Goal: Task Accomplishment & Management: Complete application form

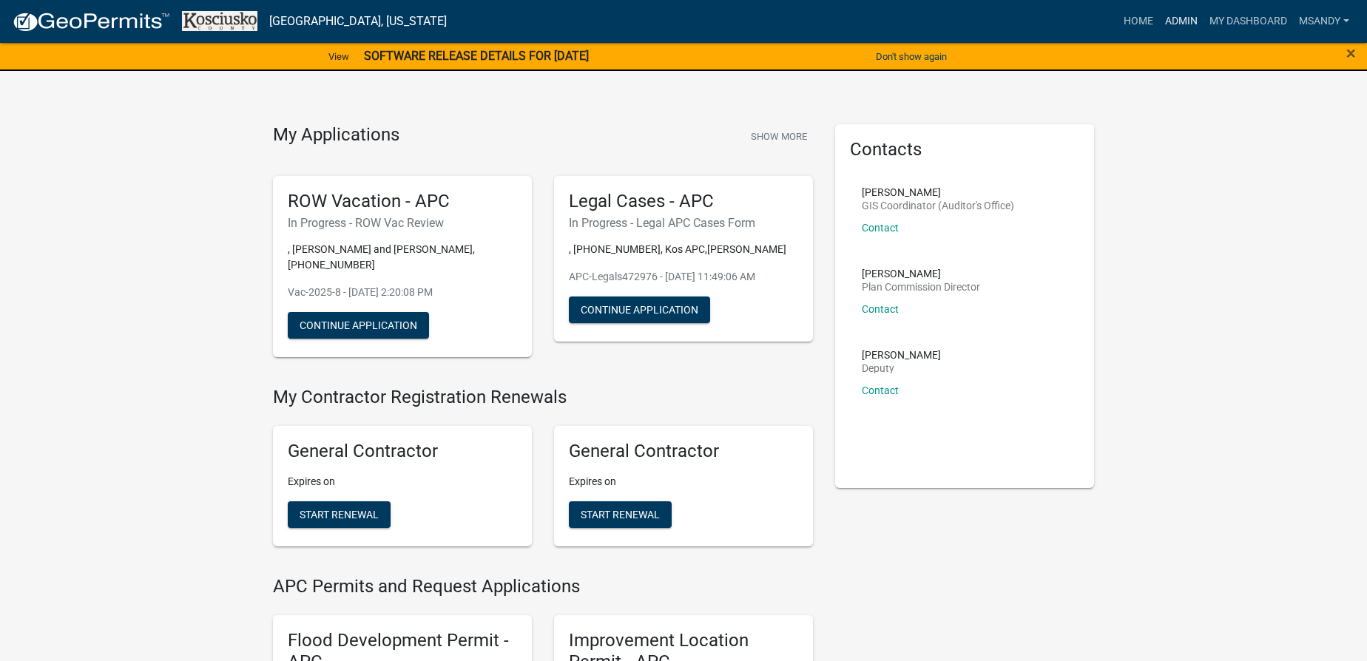
click at [1178, 21] on link "Admin" at bounding box center [1181, 21] width 44 height 28
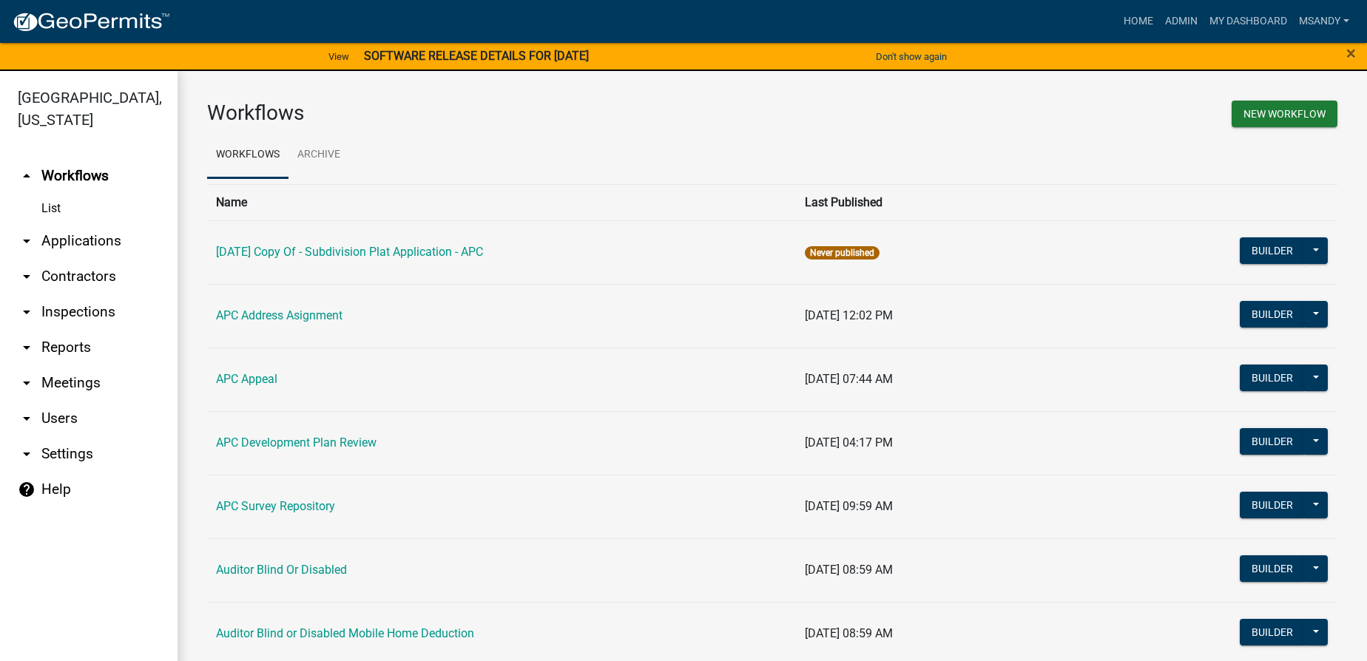
click at [72, 237] on link "arrow_drop_down Applications" at bounding box center [89, 241] width 178 height 36
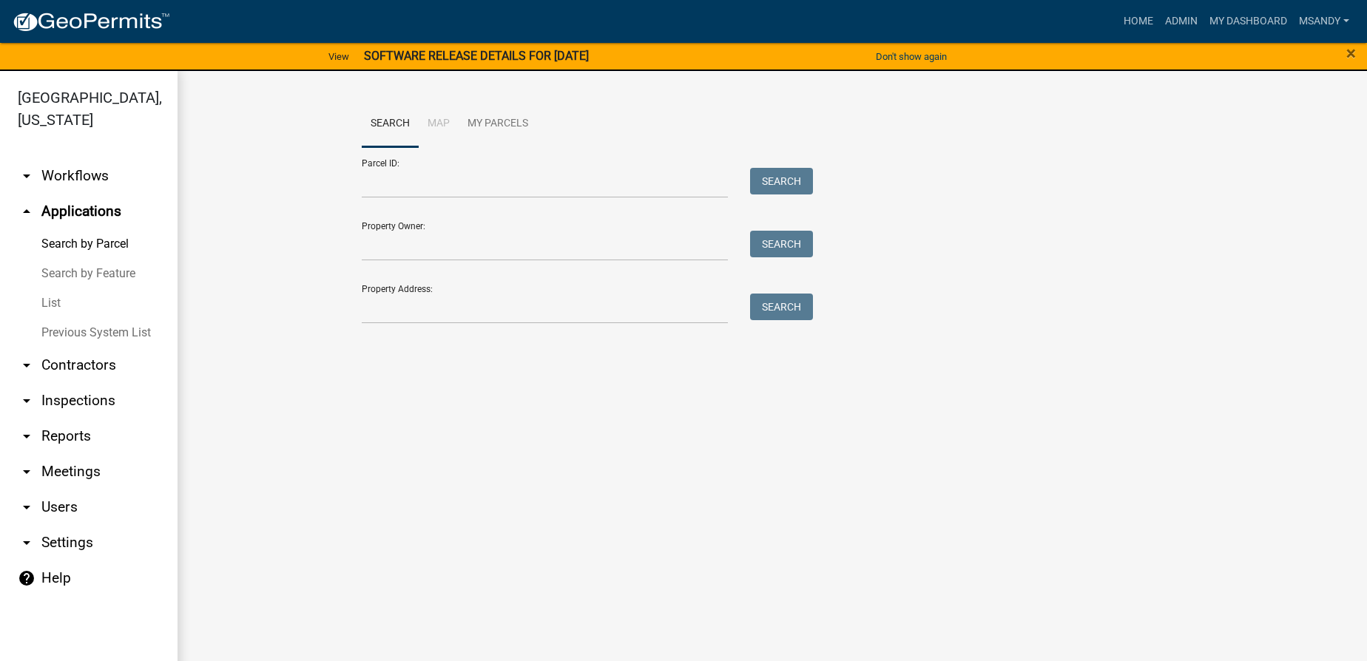
click at [53, 295] on link "List" at bounding box center [89, 303] width 178 height 30
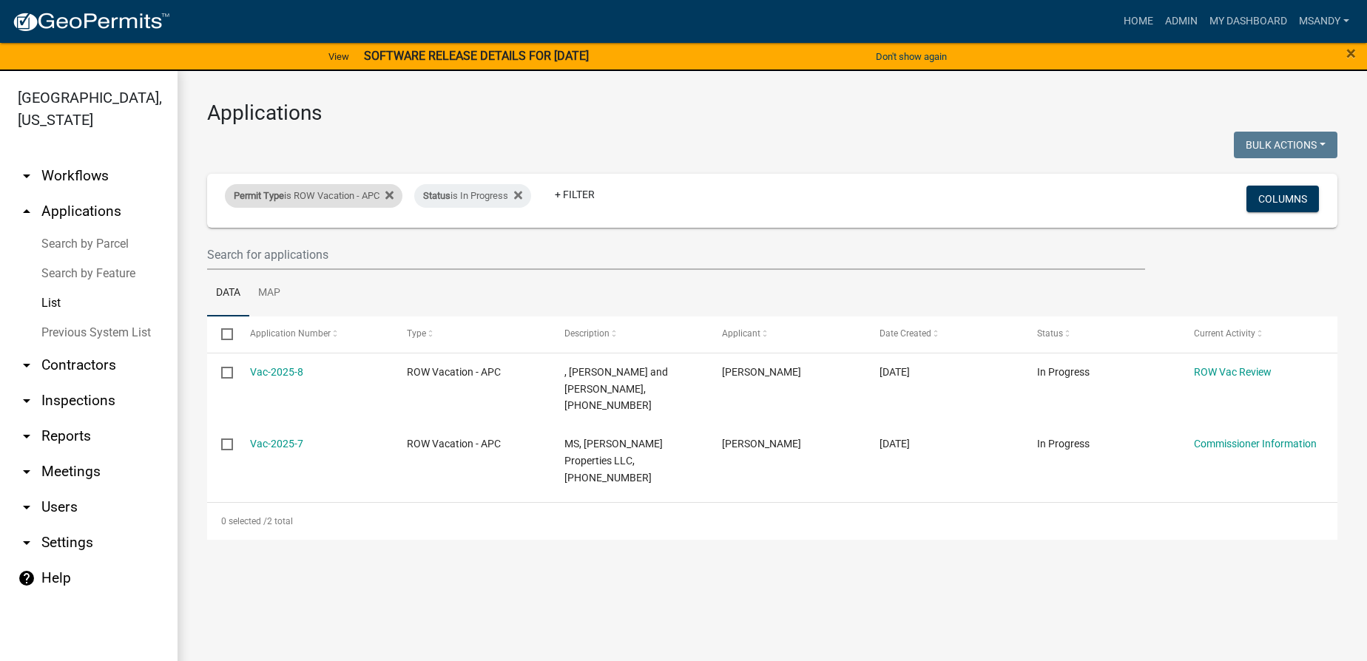
click at [313, 193] on div "Permit Type is ROW Vacation - APC" at bounding box center [314, 196] width 178 height 24
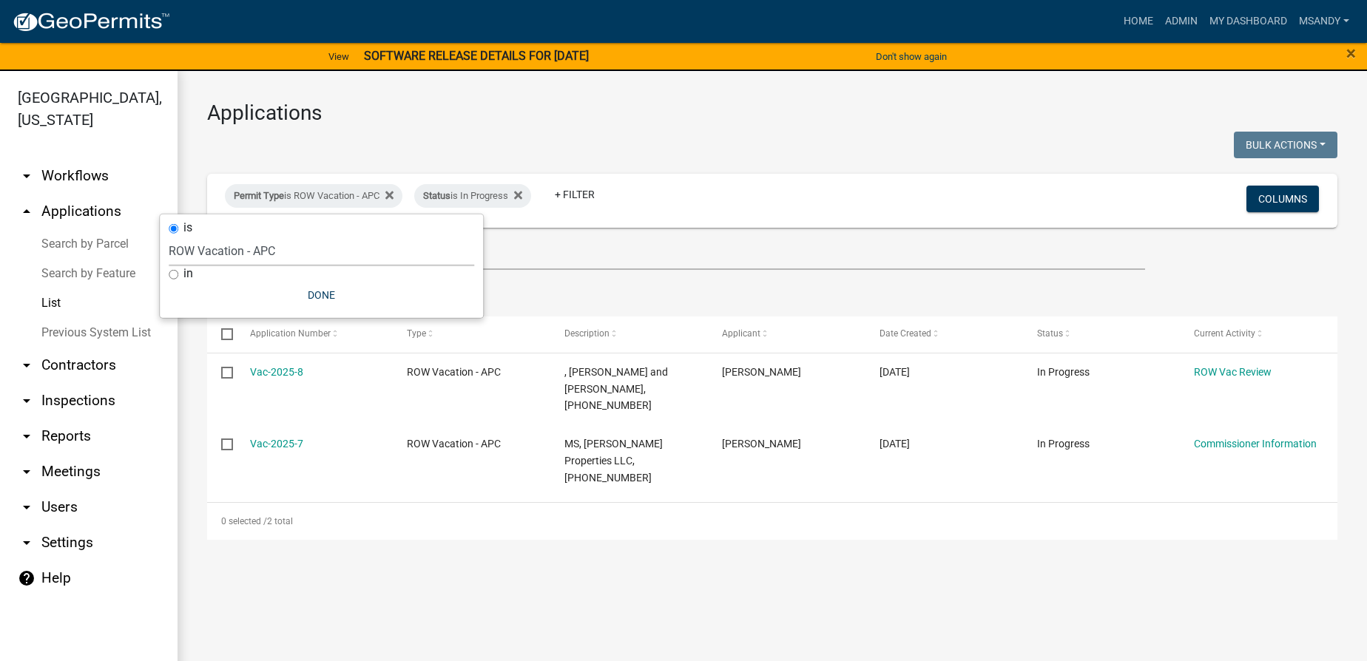
click at [277, 251] on select "Select an option [DATE] Copy Of - Subdivision Plat Application - APC APC Addres…" at bounding box center [321, 251] width 305 height 30
select select "eb70c5df-7d79-4007-8fff-490efa7218cf"
click at [169, 236] on select "Select an option [DATE] Copy Of - Subdivision Plat Application - APC APC Addres…" at bounding box center [321, 251] width 305 height 30
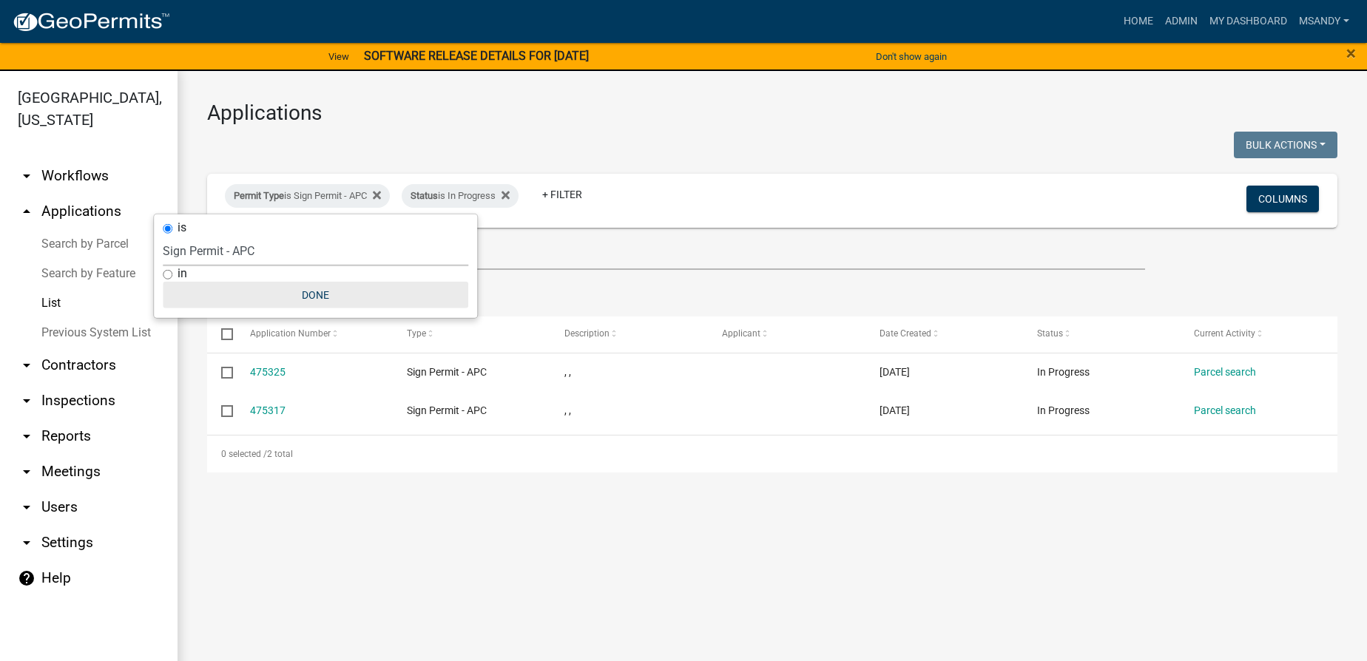
click at [323, 290] on button "Done" at bounding box center [315, 295] width 305 height 27
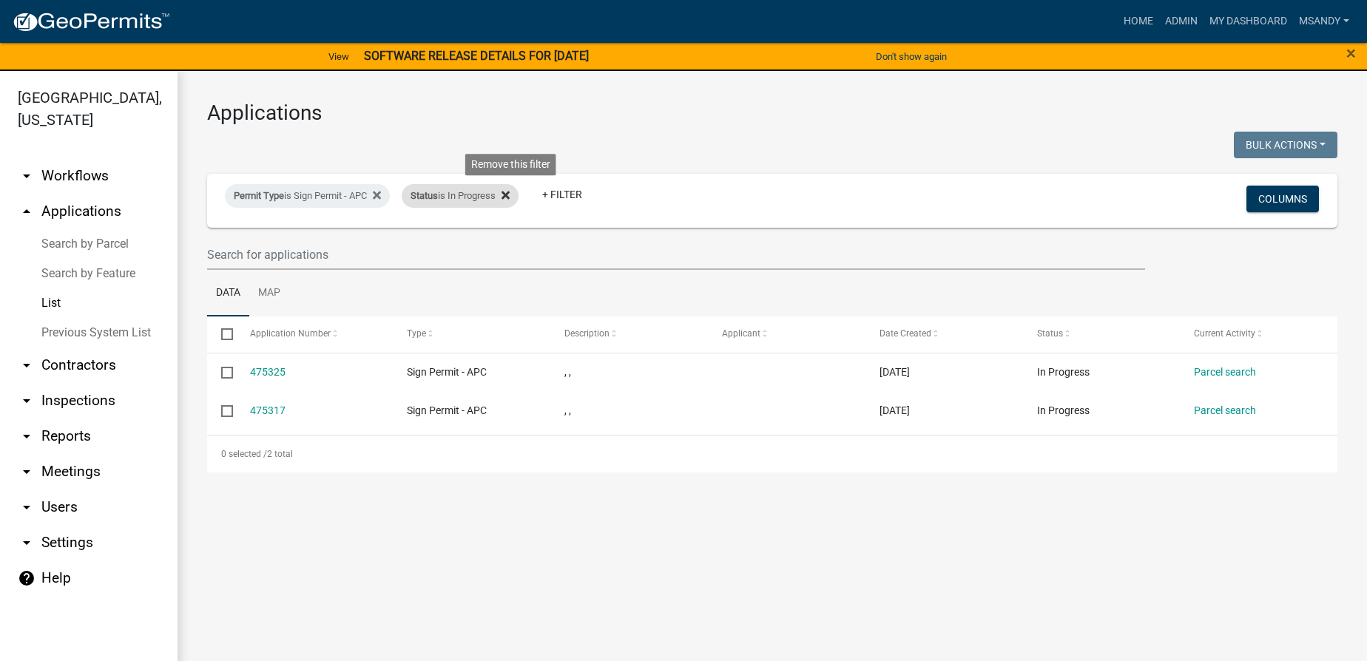
click at [510, 192] on icon at bounding box center [505, 195] width 8 height 12
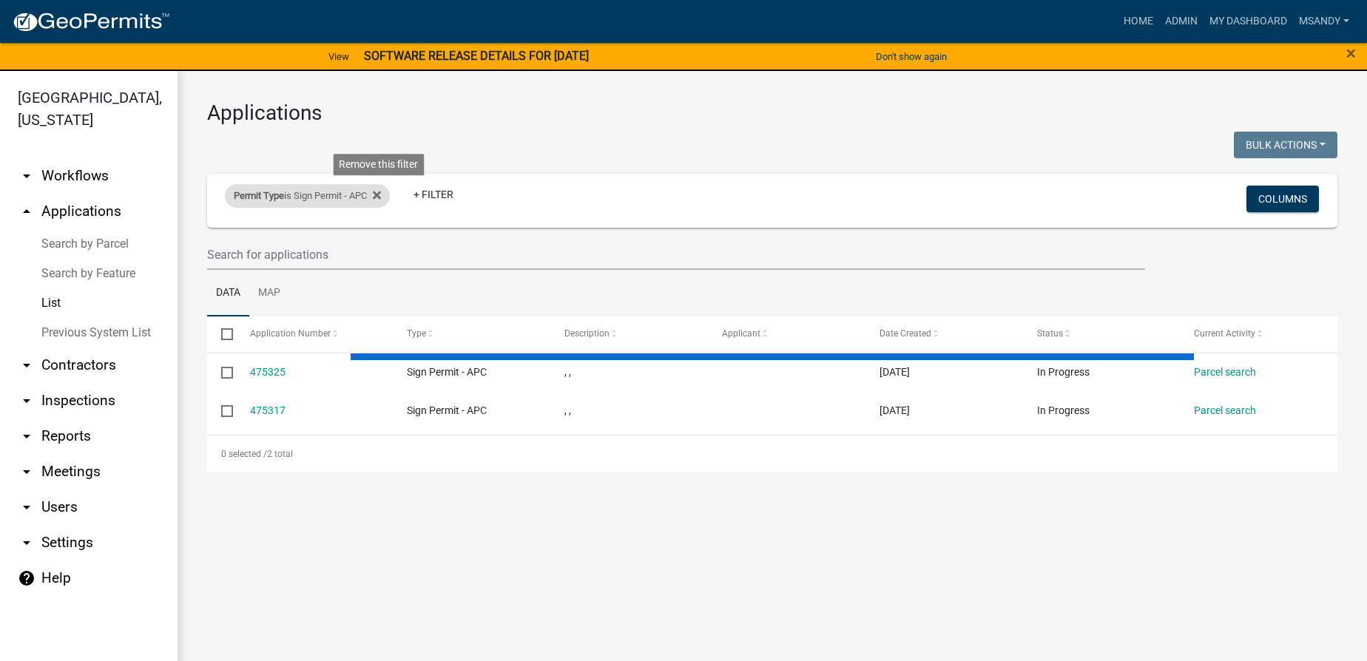
select select "3: 100"
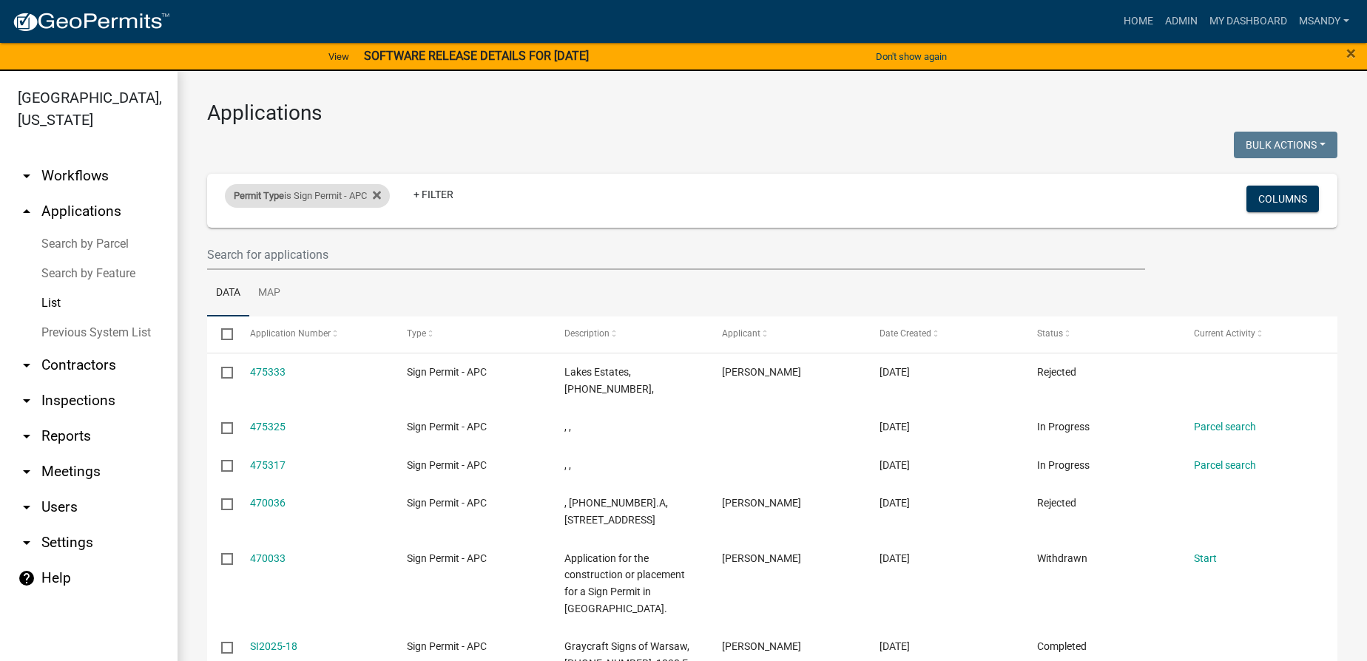
click at [299, 194] on div "Permit Type is Sign Permit - APC" at bounding box center [307, 196] width 165 height 24
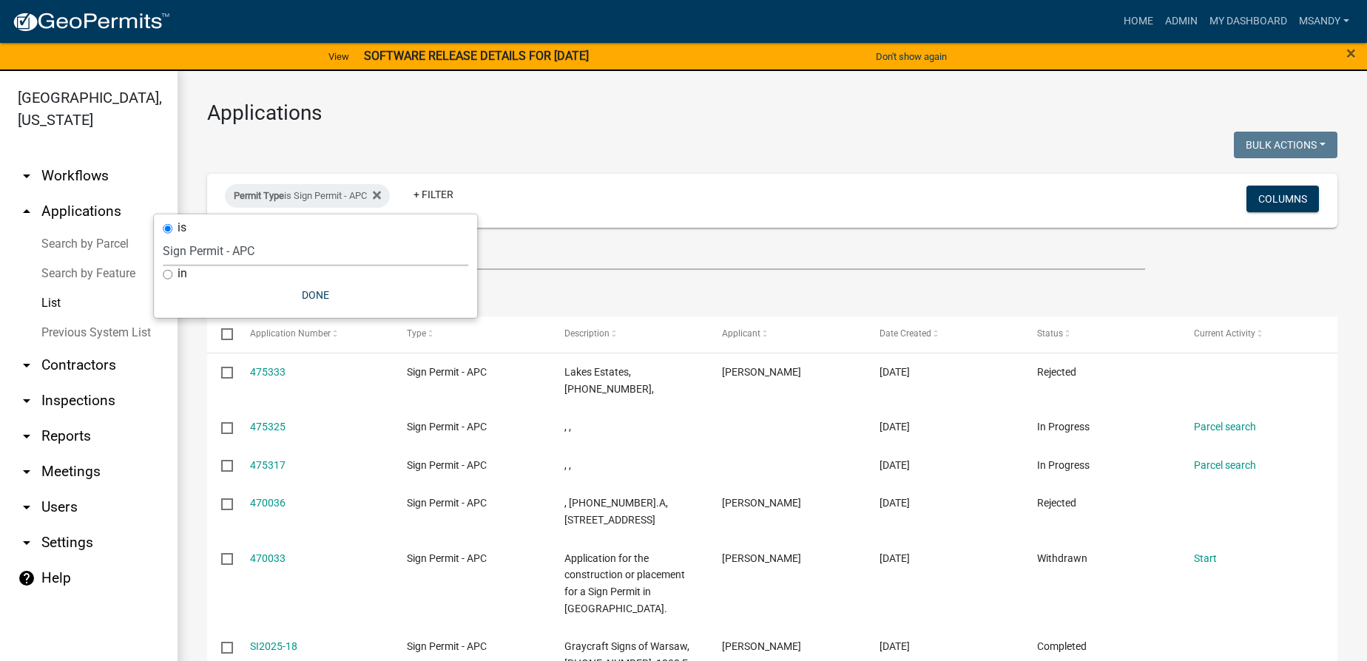
click at [288, 248] on select "Select an option [DATE] Copy Of - Subdivision Plat Application - APC APC Addres…" at bounding box center [315, 251] width 305 height 30
select select "a2c991f8-68ce-43d3-971c-57015753063b"
click at [201, 236] on select "Select an option [DATE] Copy Of - Subdivision Plat Application - APC APC Addres…" at bounding box center [315, 251] width 305 height 30
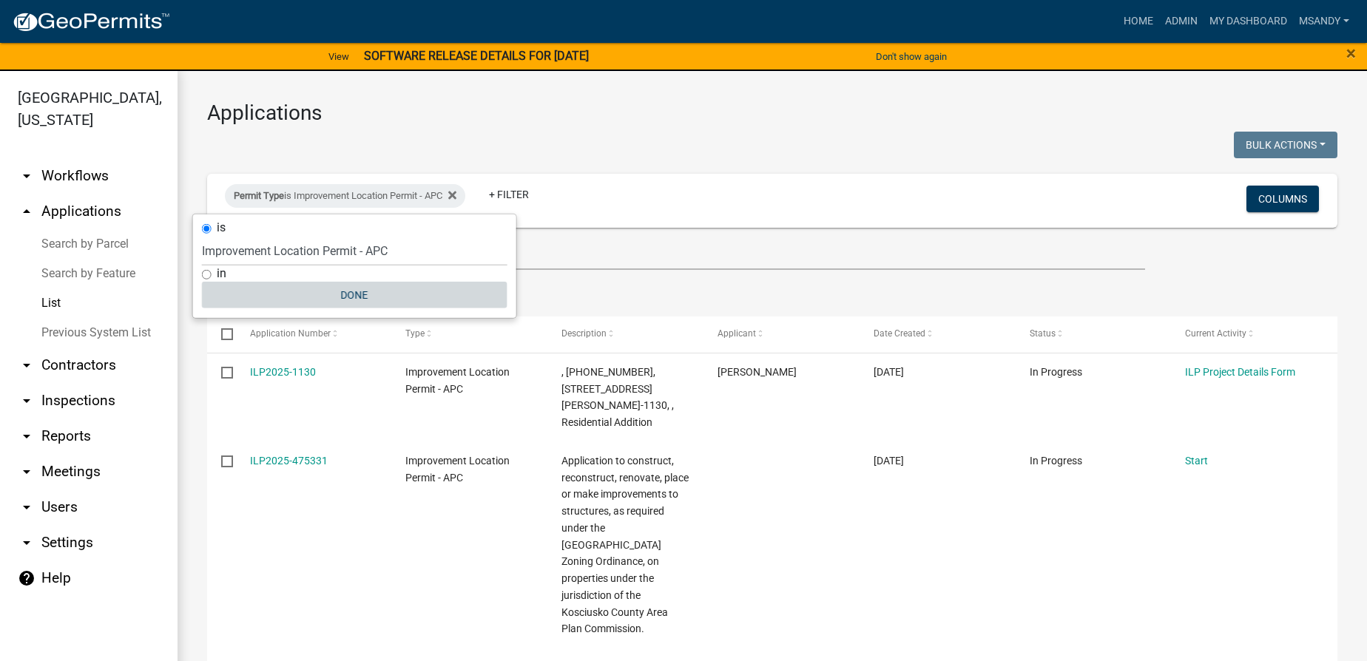
click at [353, 282] on button "Done" at bounding box center [354, 295] width 305 height 27
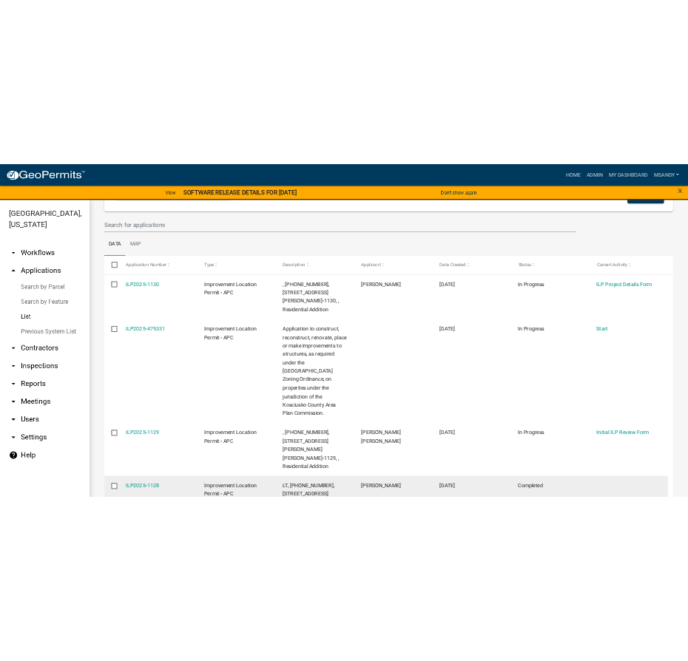
scroll to position [403, 0]
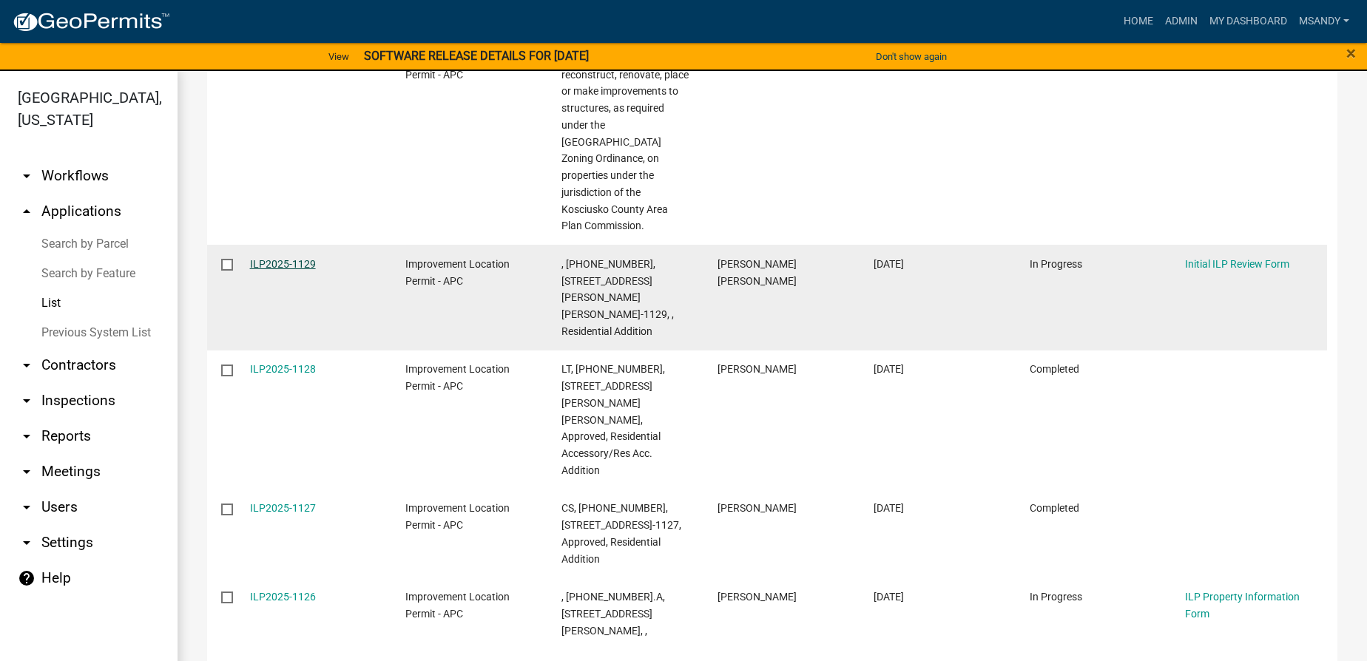
click at [270, 258] on link "ILP2025-1129" at bounding box center [283, 264] width 66 height 12
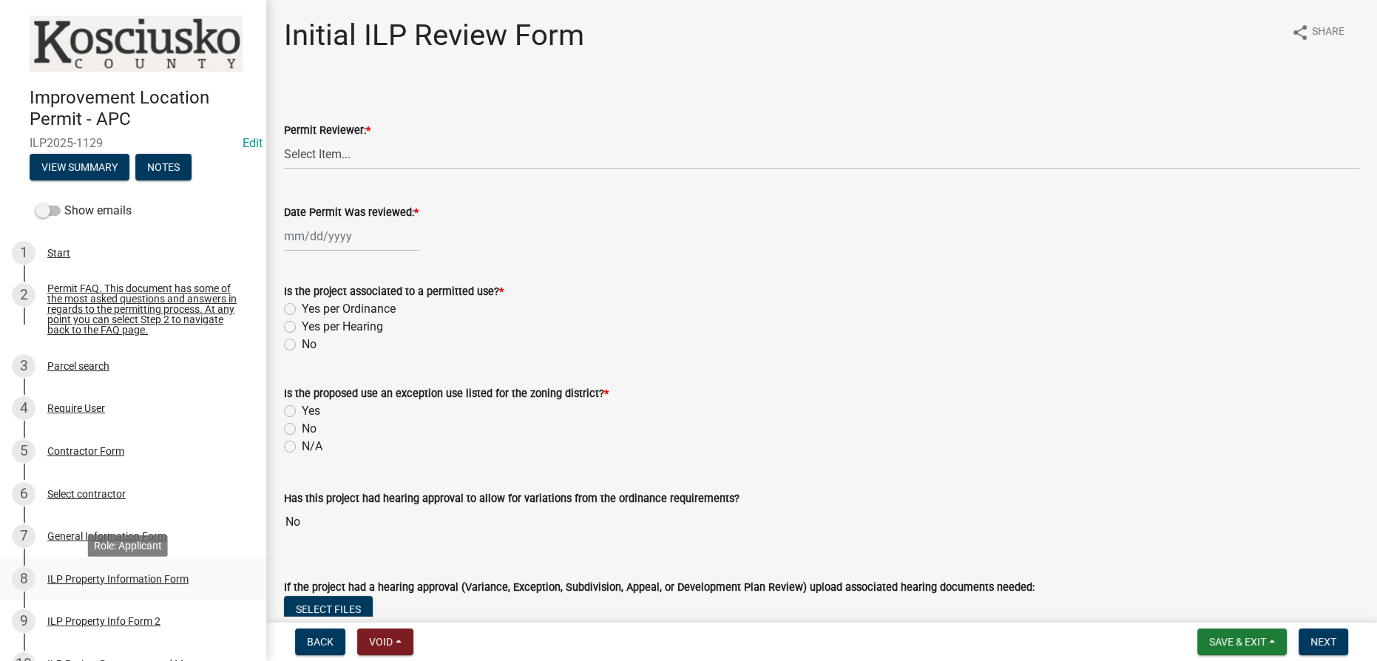
click at [118, 584] on div "ILP Property Information Form" at bounding box center [117, 579] width 141 height 10
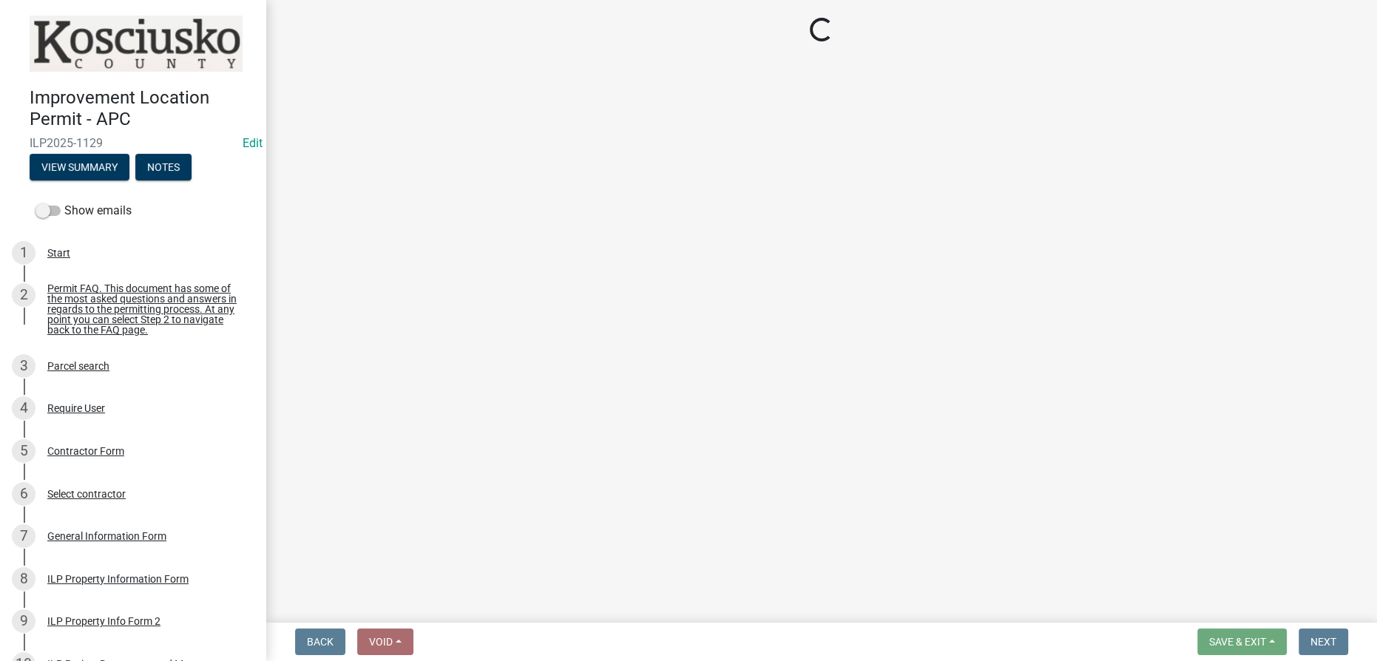
select select "8aeb2c27-db4f-4f65-83dd-c512a3678cb2"
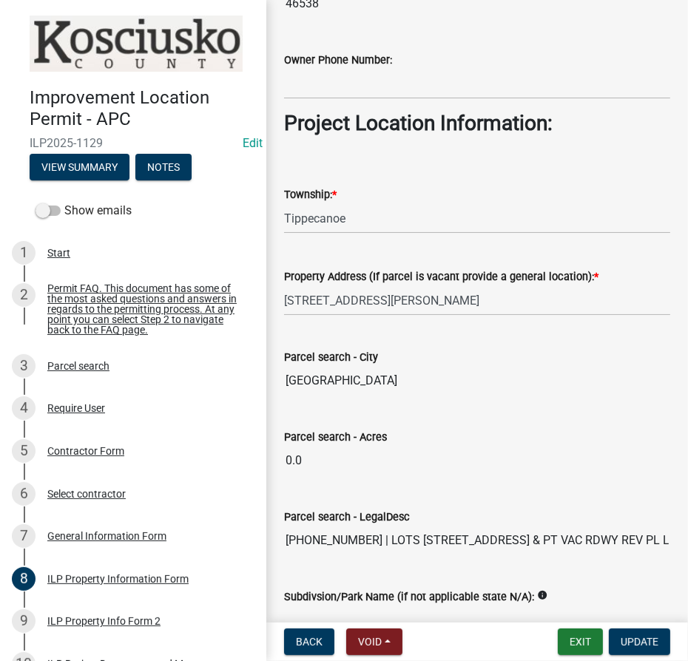
scroll to position [1174, 0]
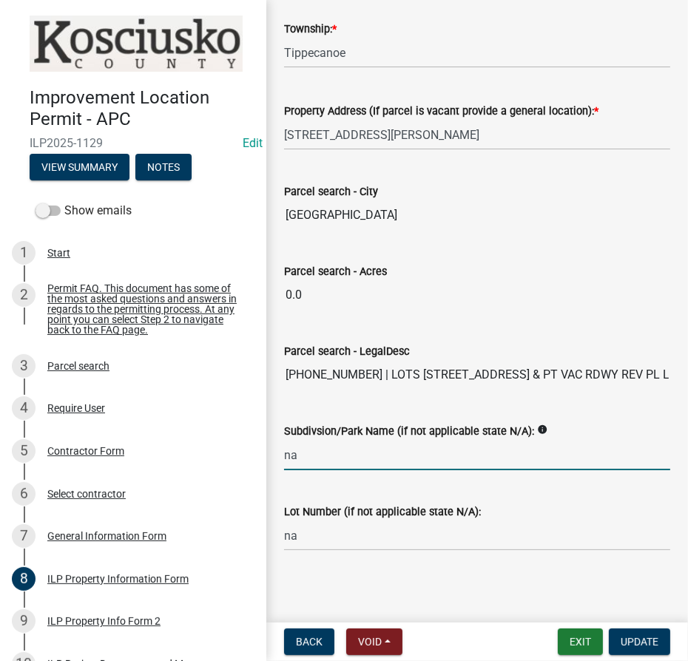
click at [382, 449] on input "na" at bounding box center [477, 455] width 386 height 30
drag, startPoint x: 382, startPoint y: 449, endPoint x: 243, endPoint y: 460, distance: 140.2
click at [243, 460] on div "Improvement Location Permit - APC ILP2025-1129 Edit View Summary Notes Show ema…" at bounding box center [344, 330] width 688 height 661
type input "Lantzing Bay Add"
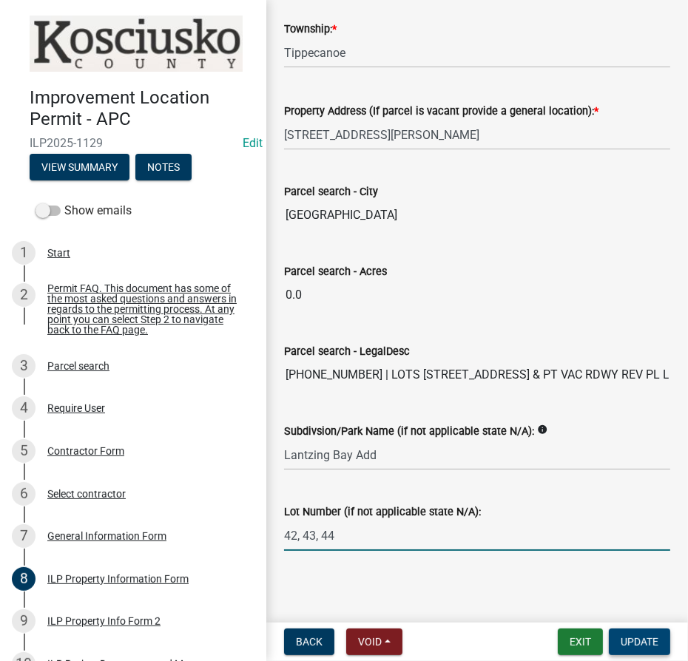
type input "42, 43, 44"
click at [661, 644] on button "Update" at bounding box center [639, 642] width 61 height 27
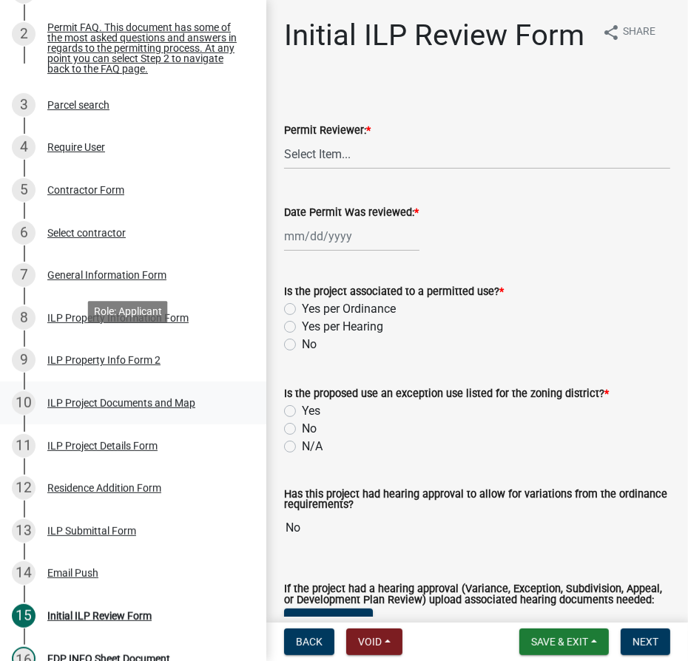
scroll to position [268, 0]
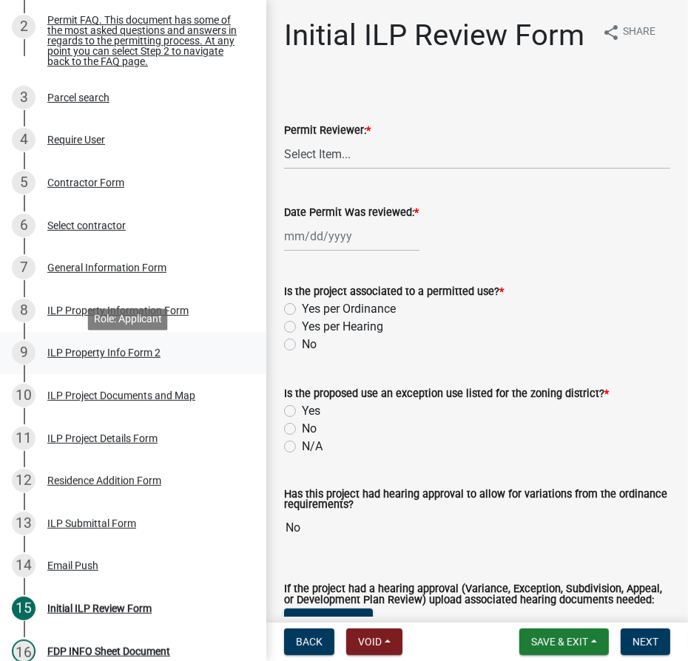
click at [97, 358] on div "ILP Property Info Form 2" at bounding box center [103, 353] width 113 height 10
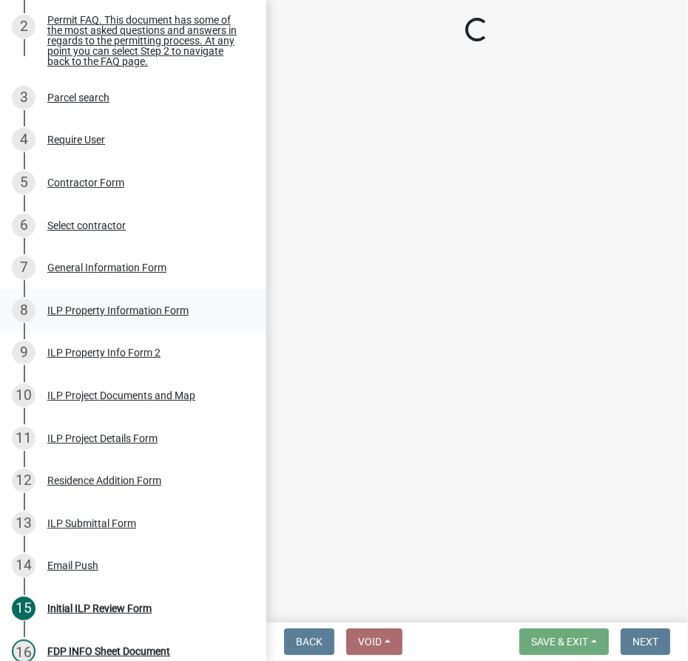
select select "0609af41-fe40-4fa2-880d-6f54f567ae8e"
select select "1146270b-2111-4e23-bf7f-74ce85cf7041"
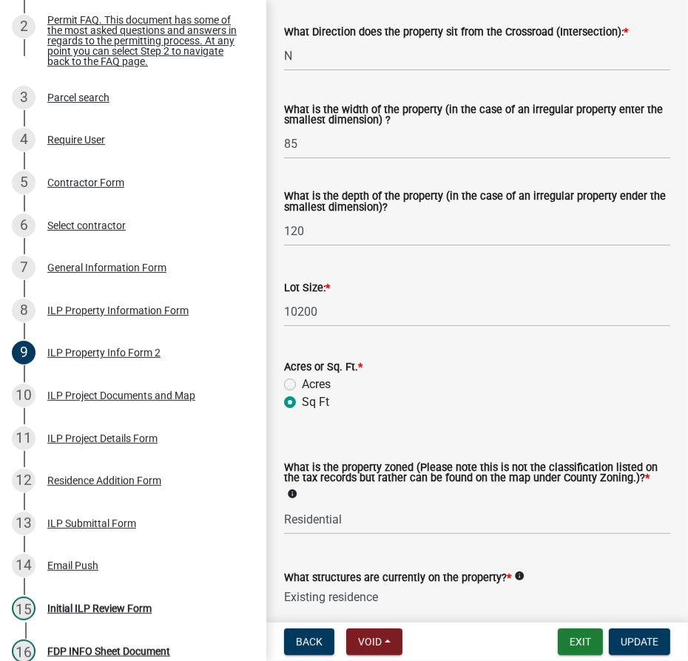
scroll to position [646, 0]
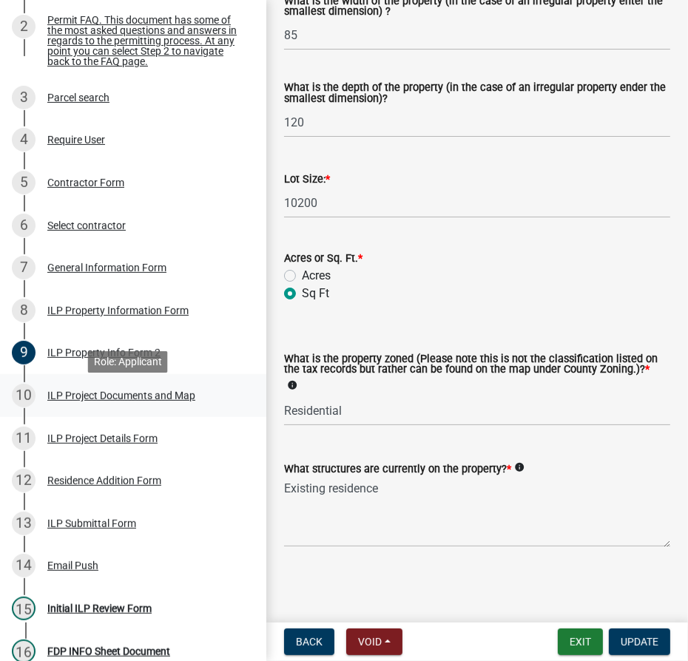
click at [134, 396] on div "10 ILP Project Documents and Map" at bounding box center [127, 396] width 231 height 24
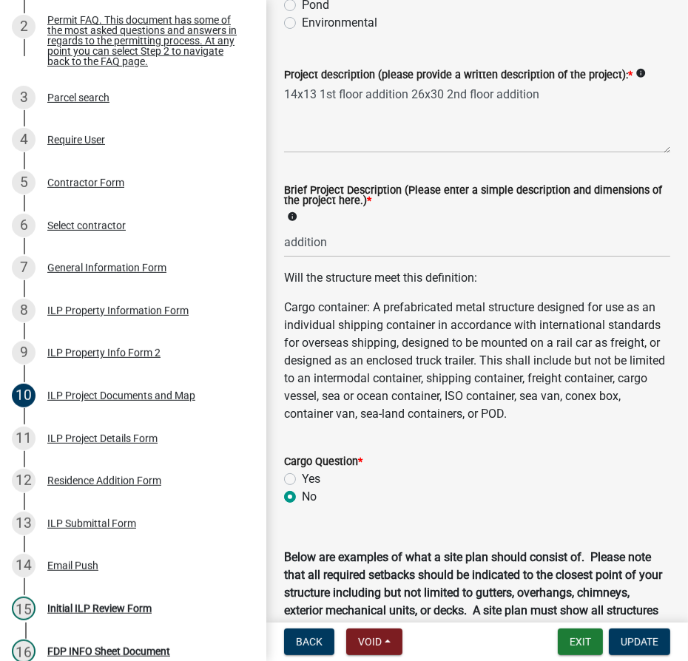
scroll to position [336, 0]
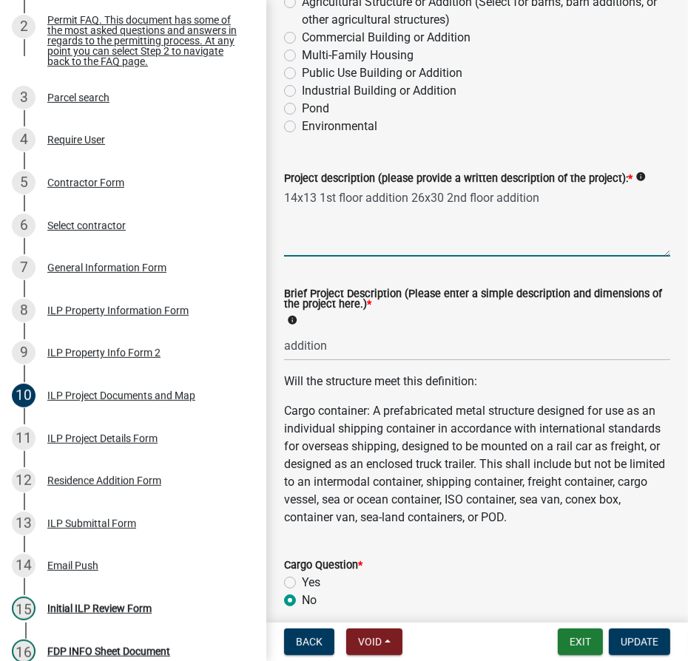
drag, startPoint x: 284, startPoint y: 197, endPoint x: 317, endPoint y: 191, distance: 33.8
click at [317, 191] on textarea "14x13 1st floor addition 26x30 2nd floor addition" at bounding box center [477, 222] width 386 height 70
drag, startPoint x: 280, startPoint y: 194, endPoint x: 537, endPoint y: 200, distance: 256.7
click at [575, 192] on textarea "1st floor addition 26x30 2nd floor addition" at bounding box center [477, 222] width 386 height 70
click at [288, 198] on textarea "1st floor addition 26x30 2nd floor addition" at bounding box center [477, 222] width 386 height 70
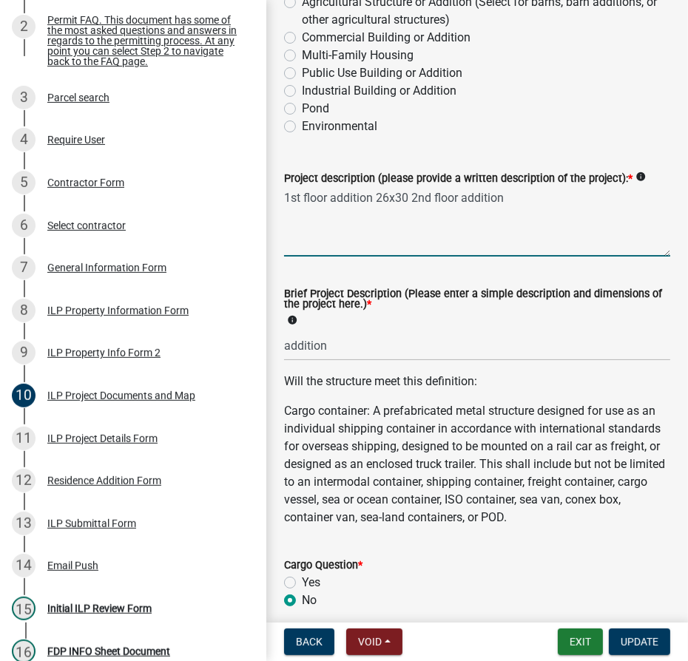
paste textarea "4x131"
drag, startPoint x: 317, startPoint y: 196, endPoint x: 276, endPoint y: 198, distance: 40.7
click at [276, 198] on div "Project description (please provide a written description of the project): * in…" at bounding box center [477, 203] width 408 height 108
type textarea "14x131st floor addition 26x30 2nd floor addition"
click at [283, 348] on div "Brief Project Description (Please enter a simple description and dimensions of …" at bounding box center [477, 314] width 408 height 92
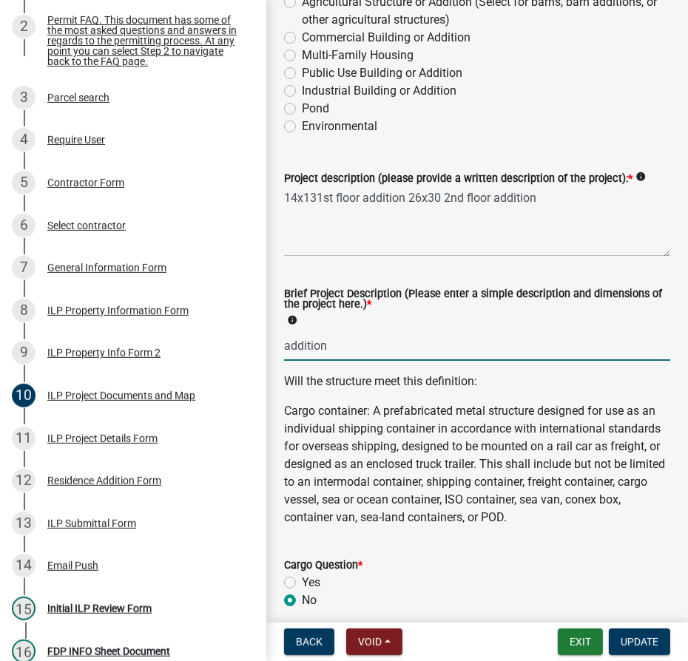
click at [286, 342] on input "addition" at bounding box center [477, 346] width 386 height 30
paste input "14x13"
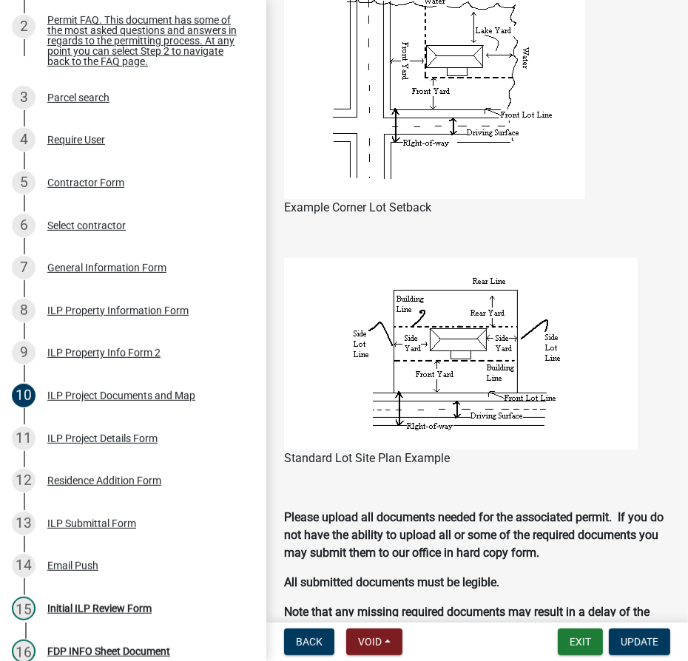
scroll to position [1546, 0]
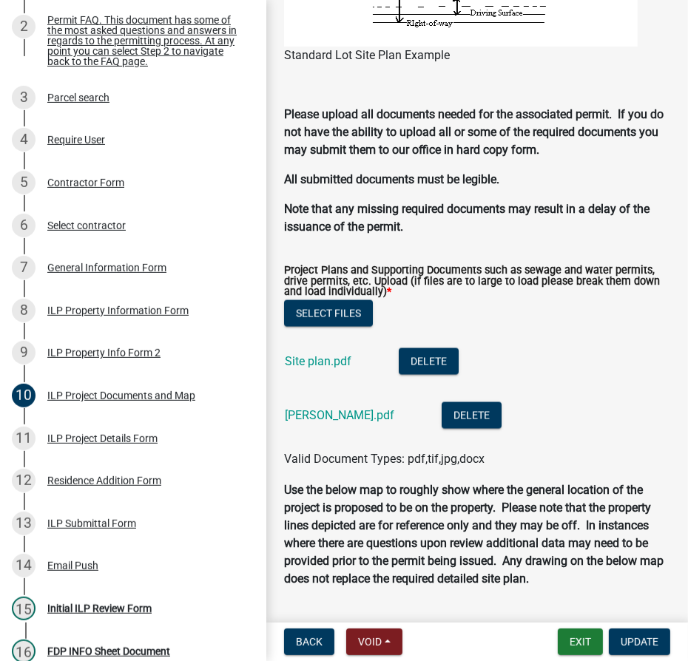
type input "14x13 addition"
click at [324, 350] on div "Site plan.pdf" at bounding box center [330, 363] width 90 height 30
click at [331, 359] on link "Site plan.pdf" at bounding box center [318, 361] width 67 height 14
click at [355, 408] on link "[PERSON_NAME].pdf" at bounding box center [339, 415] width 109 height 14
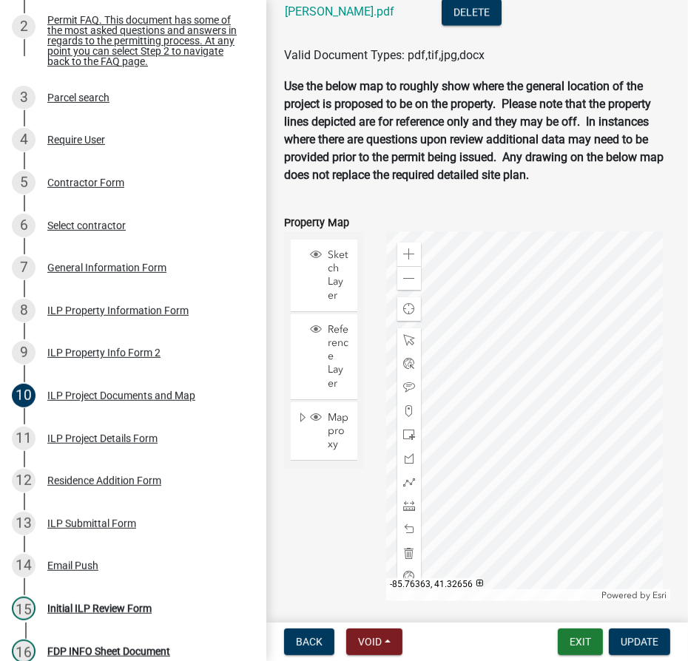
scroll to position [2005, 0]
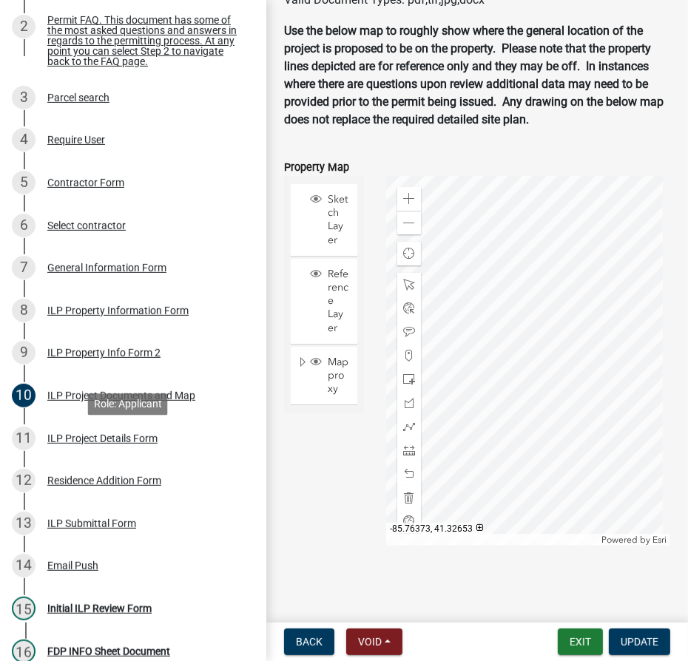
click at [91, 444] on div "ILP Project Details Form" at bounding box center [102, 438] width 110 height 10
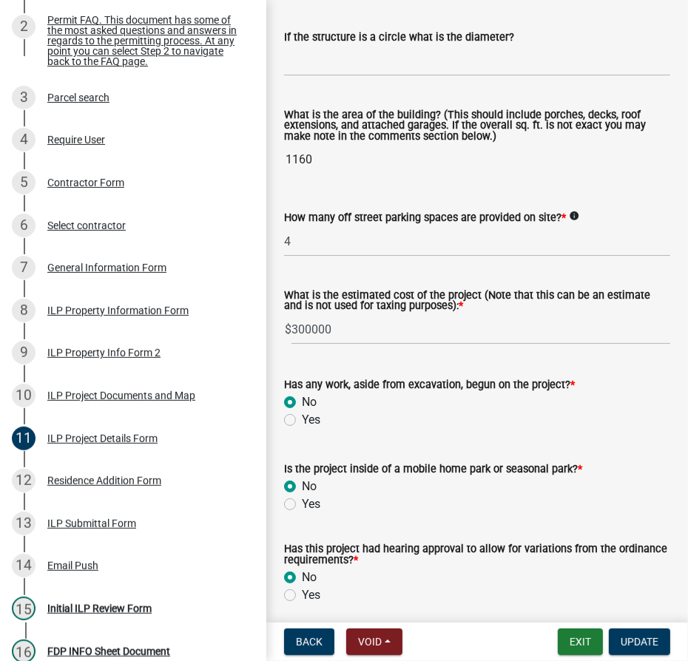
scroll to position [1166, 0]
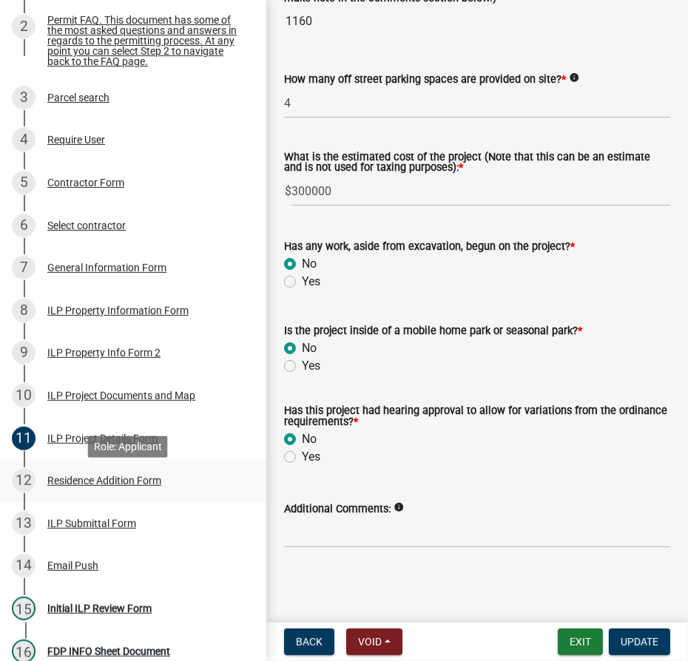
click at [63, 486] on div "Residence Addition Form" at bounding box center [104, 481] width 114 height 10
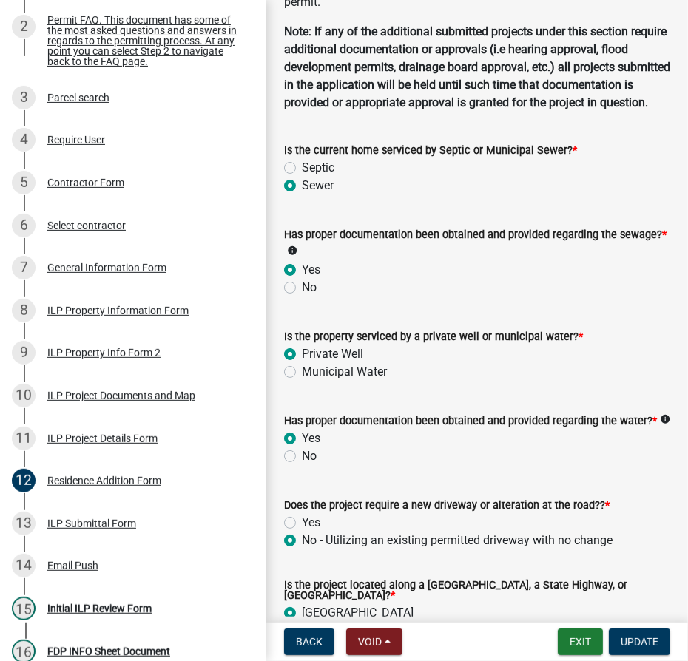
scroll to position [201, 0]
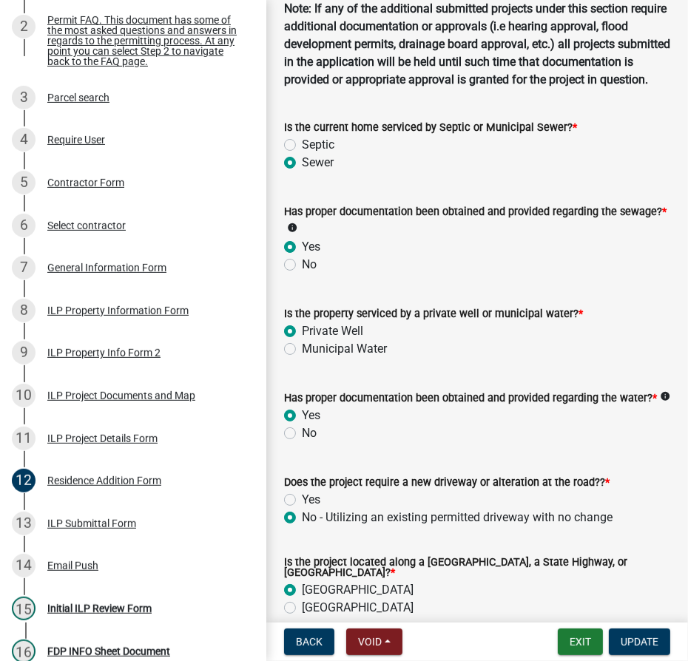
click at [302, 274] on label "No" at bounding box center [309, 265] width 15 height 18
click at [302, 266] on input "No" at bounding box center [307, 261] width 10 height 10
radio input "true"
click at [646, 648] on button "Update" at bounding box center [639, 642] width 61 height 27
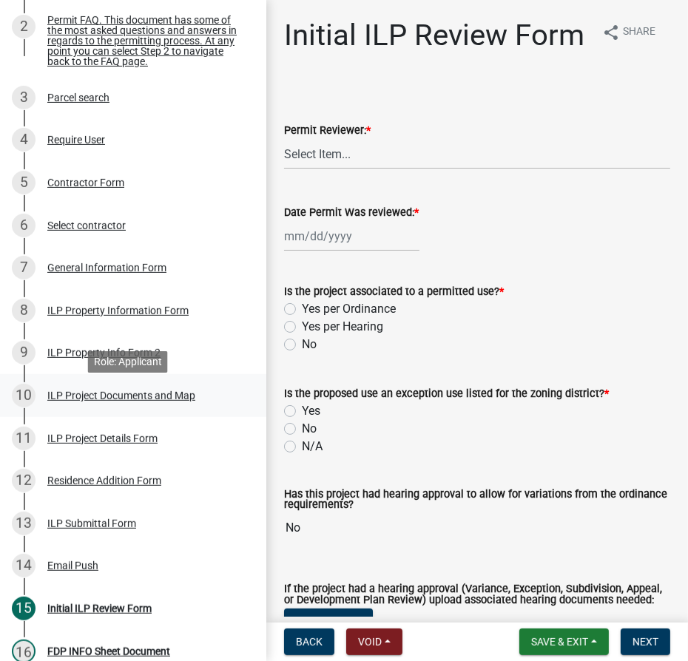
click at [118, 398] on div "ILP Project Documents and Map" at bounding box center [121, 396] width 148 height 10
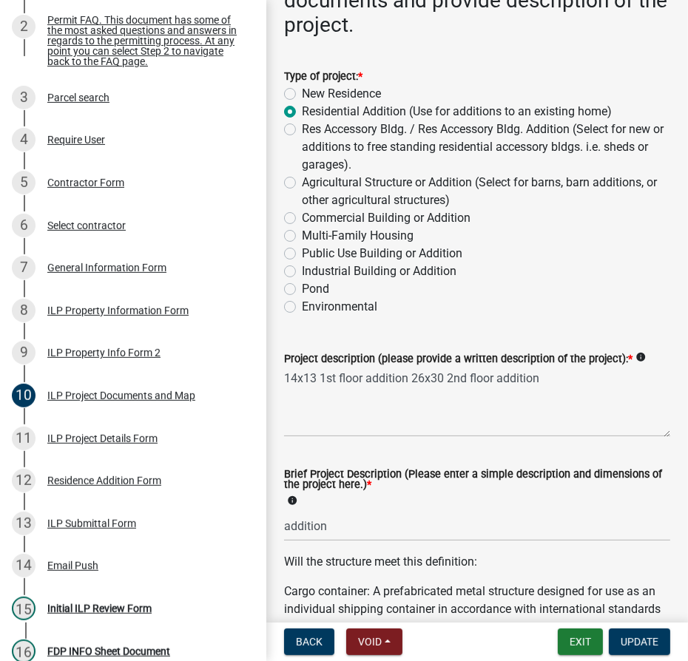
scroll to position [403, 0]
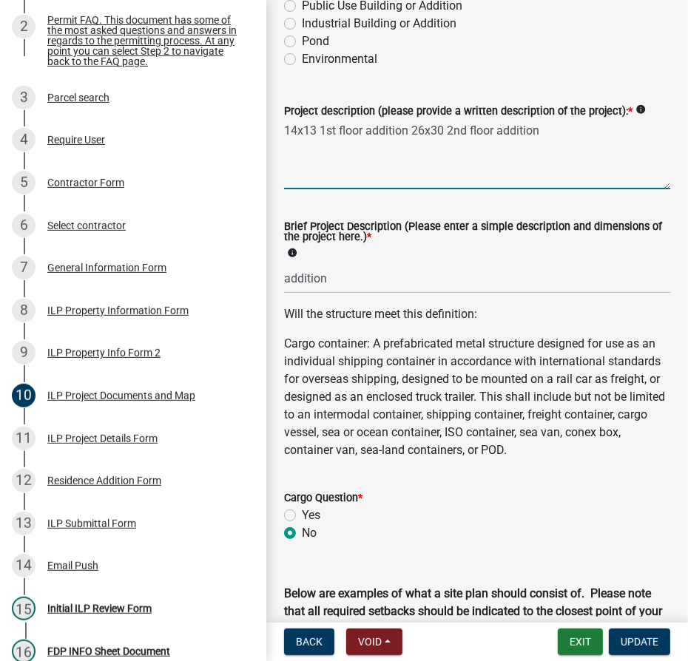
drag, startPoint x: 412, startPoint y: 132, endPoint x: 542, endPoint y: 124, distance: 130.4
click at [542, 124] on textarea "14x13 1st floor addition 26x30 2nd floor addition" at bounding box center [477, 155] width 386 height 70
click at [95, 444] on div "ILP Project Details Form" at bounding box center [102, 438] width 110 height 10
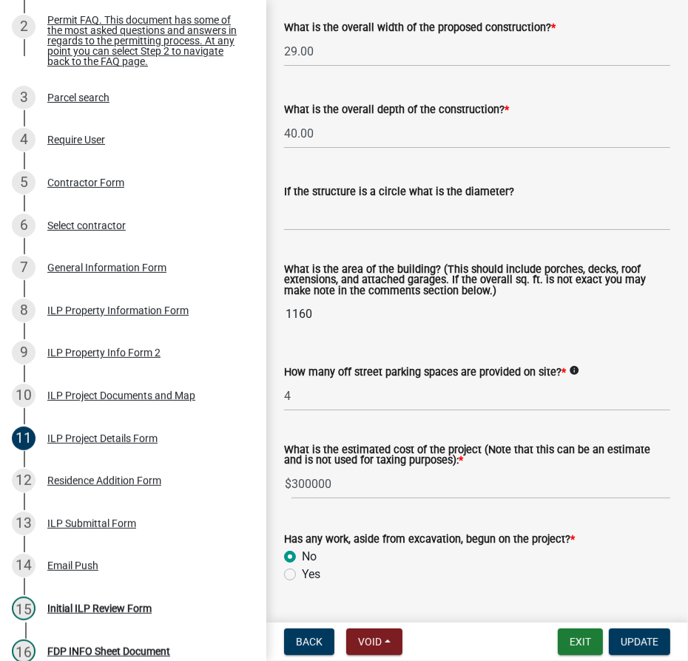
scroll to position [1166, 0]
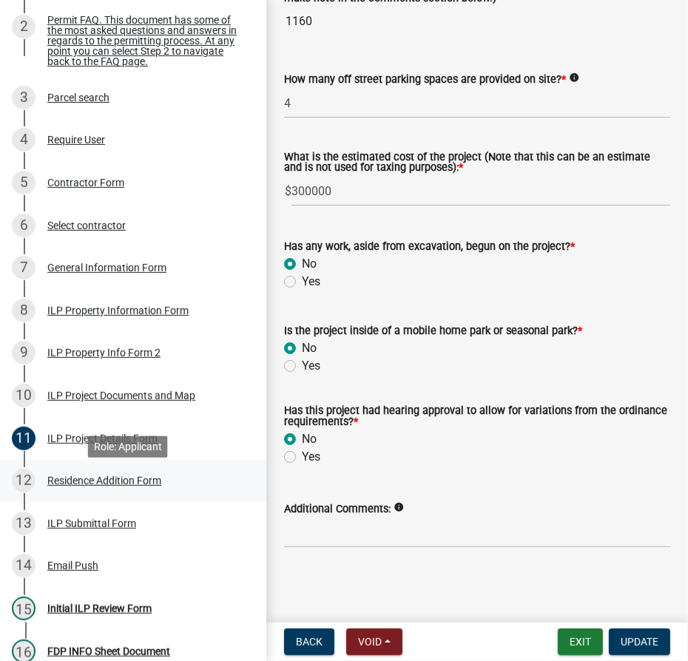
drag, startPoint x: 77, startPoint y: 483, endPoint x: 97, endPoint y: 482, distance: 20.0
click at [79, 483] on div "Residence Addition Form" at bounding box center [104, 481] width 114 height 10
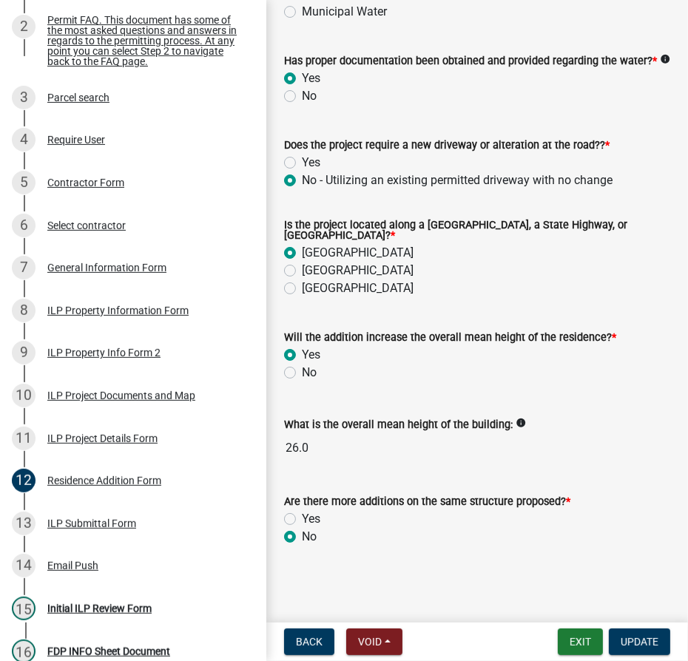
scroll to position [574, 0]
click at [283, 519] on div "Are there more additions on the same structure proposed? * Yes No" at bounding box center [477, 510] width 408 height 71
click at [296, 516] on div "Yes" at bounding box center [477, 519] width 386 height 18
click at [302, 518] on label "Yes" at bounding box center [311, 519] width 18 height 18
click at [302, 518] on input "Yes" at bounding box center [307, 515] width 10 height 10
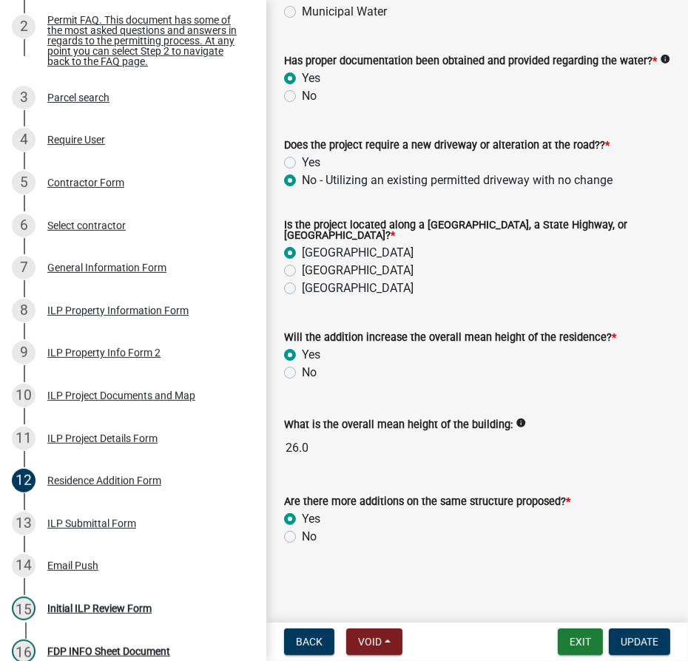
radio input "true"
click at [641, 641] on span "Update" at bounding box center [640, 642] width 38 height 12
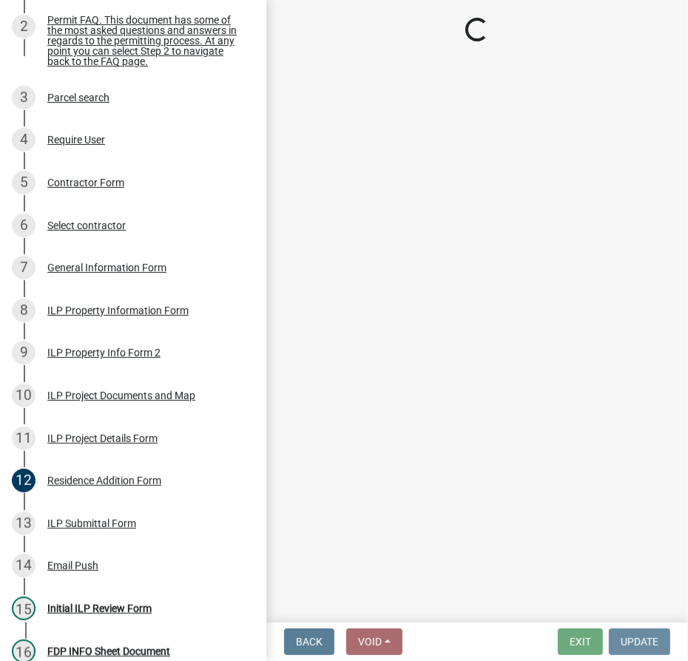
scroll to position [0, 0]
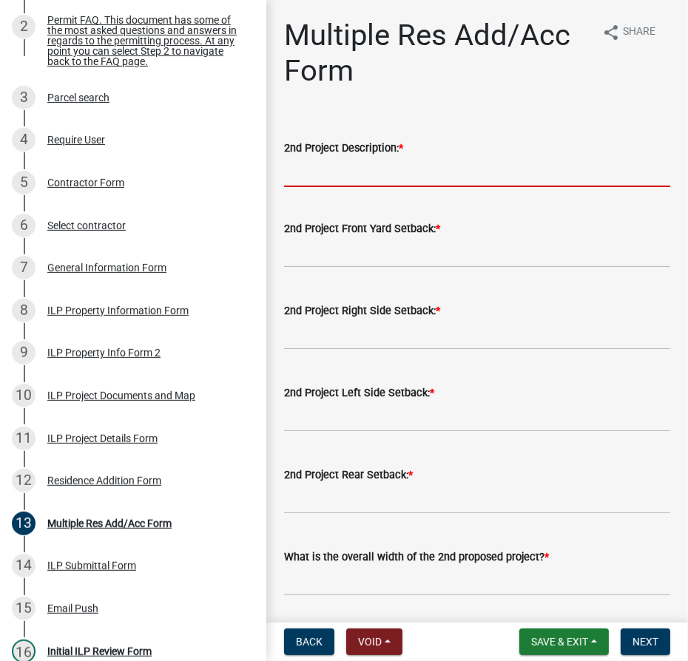
click at [379, 161] on input "2nd Project Description: *" at bounding box center [477, 172] width 386 height 30
paste input "26x30 2nd floor addition"
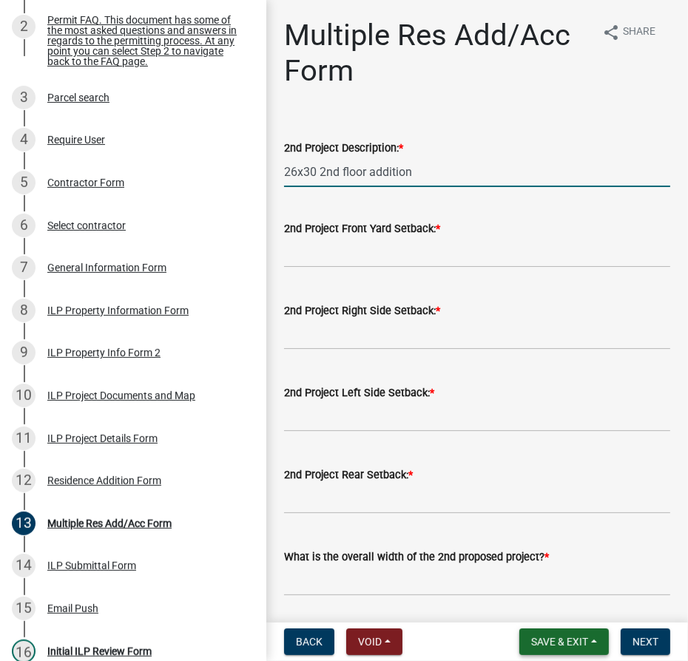
type input "26x30 2nd floor addition"
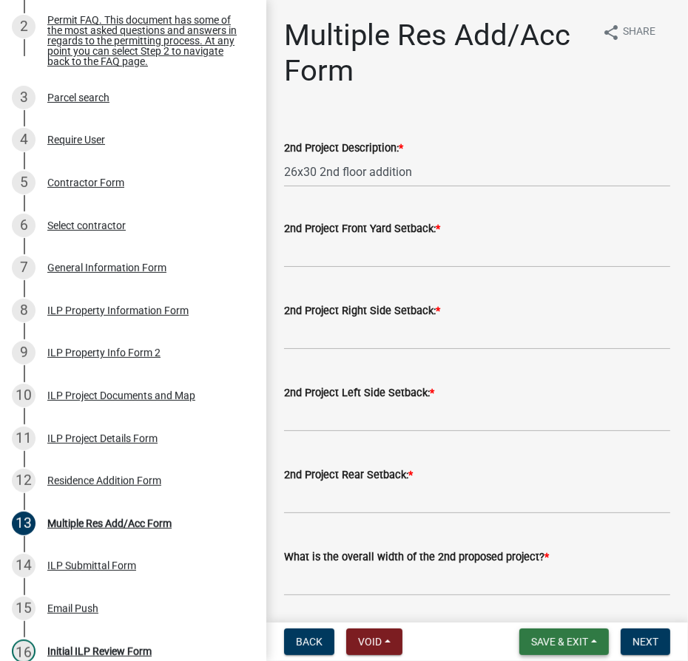
click at [548, 650] on button "Save & Exit" at bounding box center [563, 642] width 89 height 27
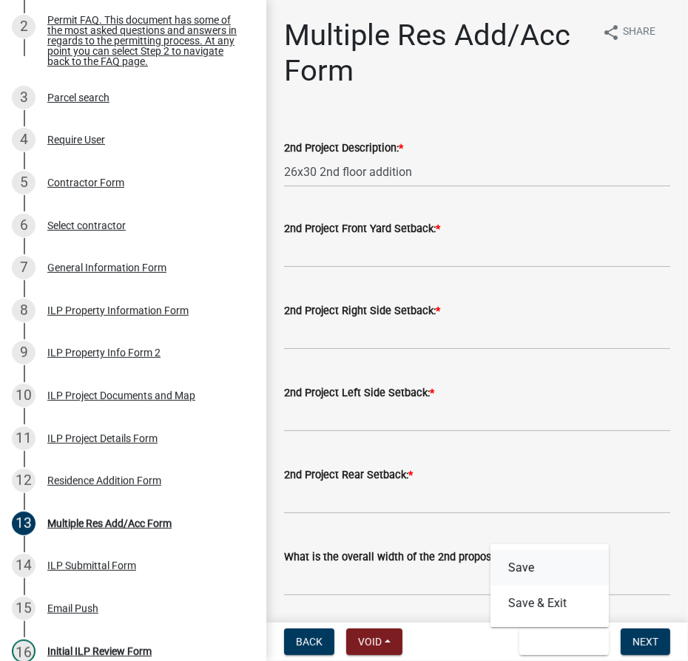
click at [544, 570] on button "Save" at bounding box center [549, 568] width 118 height 36
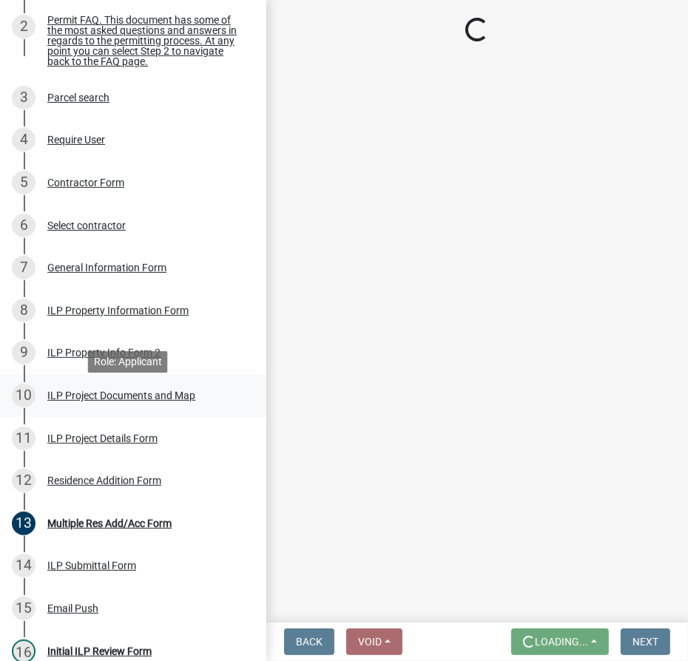
click at [159, 399] on div "ILP Project Documents and Map" at bounding box center [121, 396] width 148 height 10
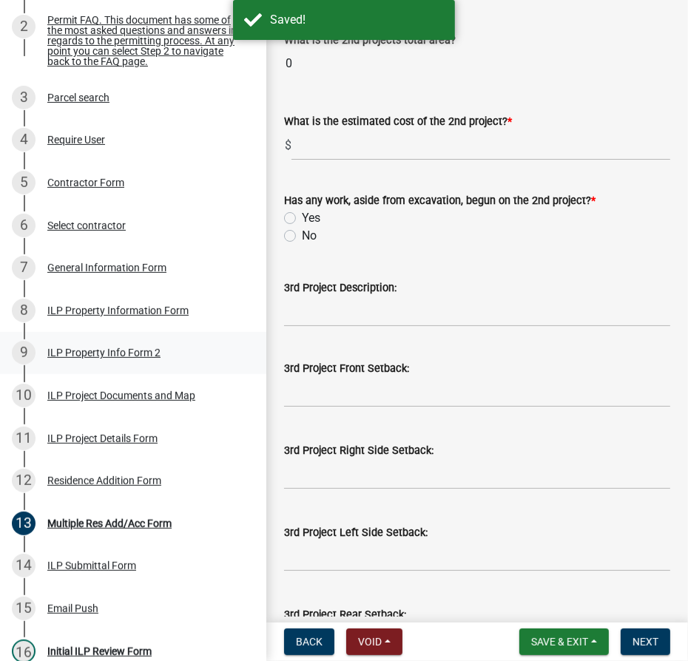
scroll to position [672, 0]
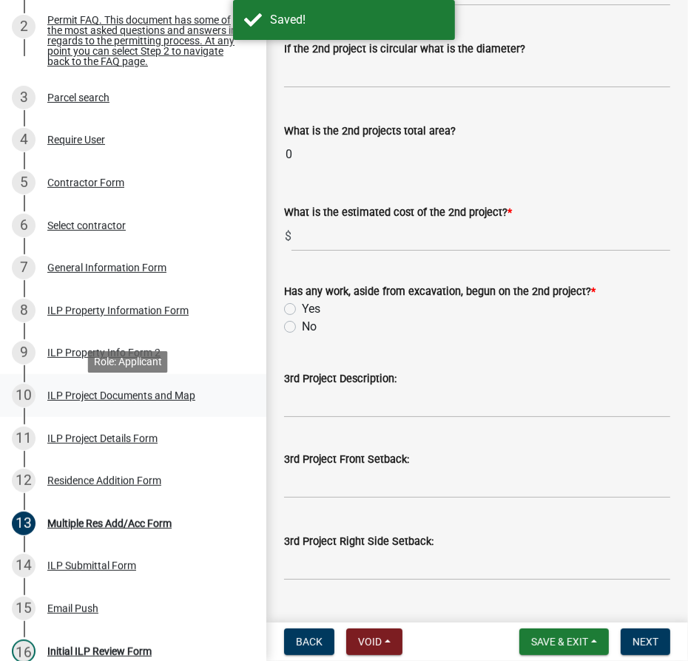
click at [114, 401] on div "ILP Project Documents and Map" at bounding box center [121, 396] width 148 height 10
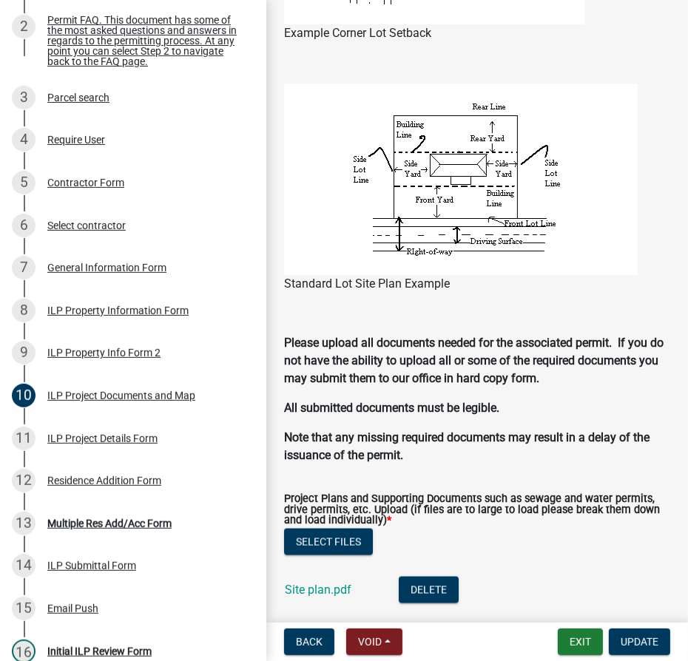
scroll to position [1479, 0]
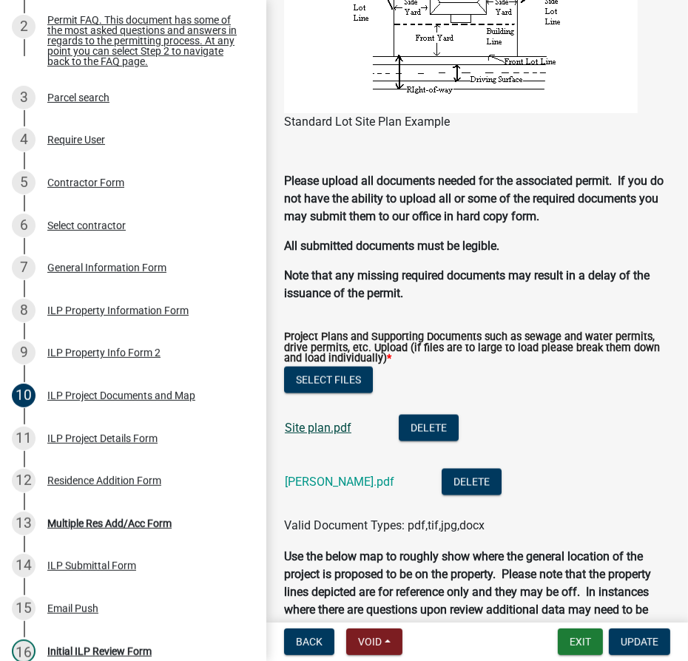
click at [331, 431] on link "Site plan.pdf" at bounding box center [318, 428] width 67 height 14
click at [118, 529] on div "Multiple Res Add/Acc Form" at bounding box center [109, 524] width 124 height 10
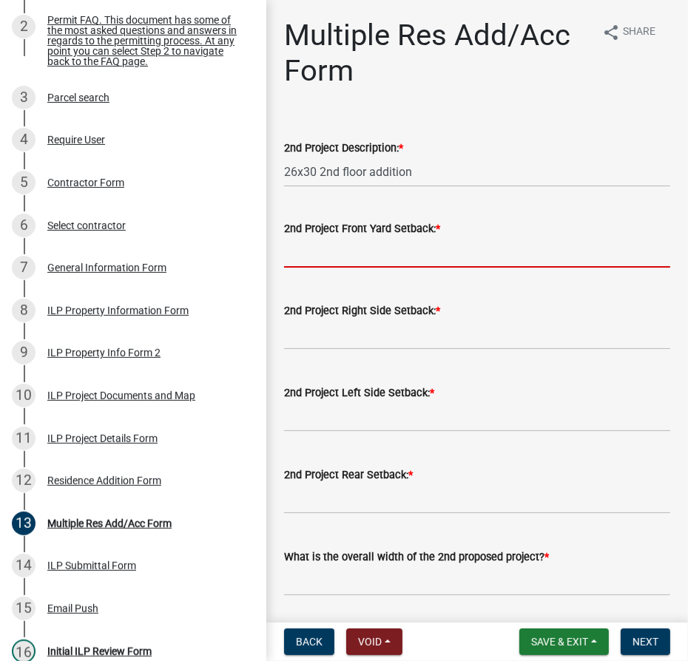
click at [320, 255] on input "text" at bounding box center [477, 252] width 386 height 30
type input "49"
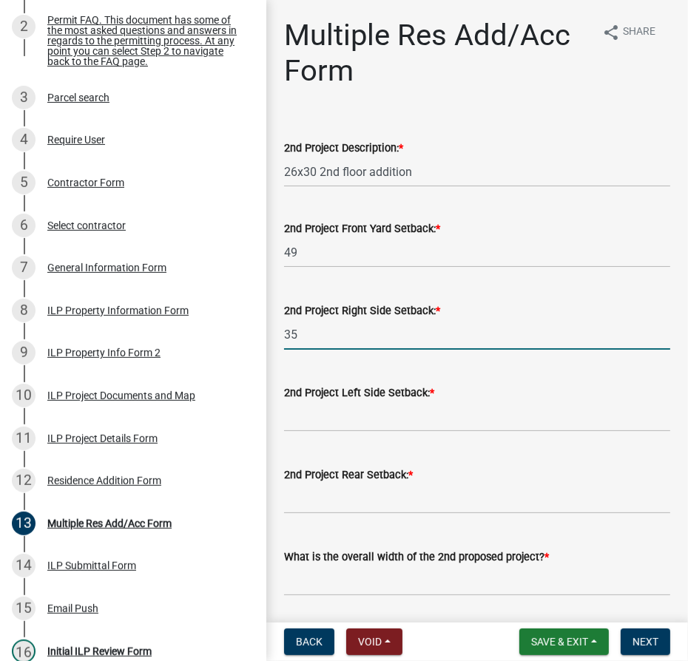
type input "35"
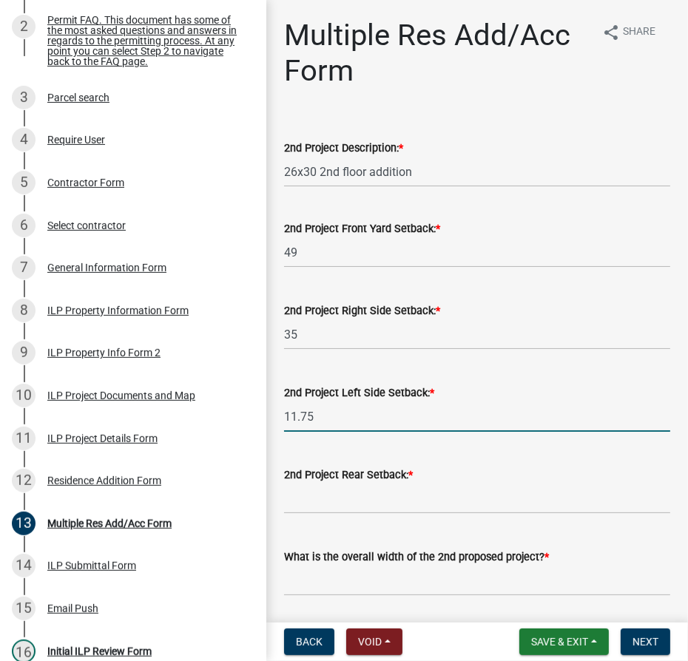
type input "11.75"
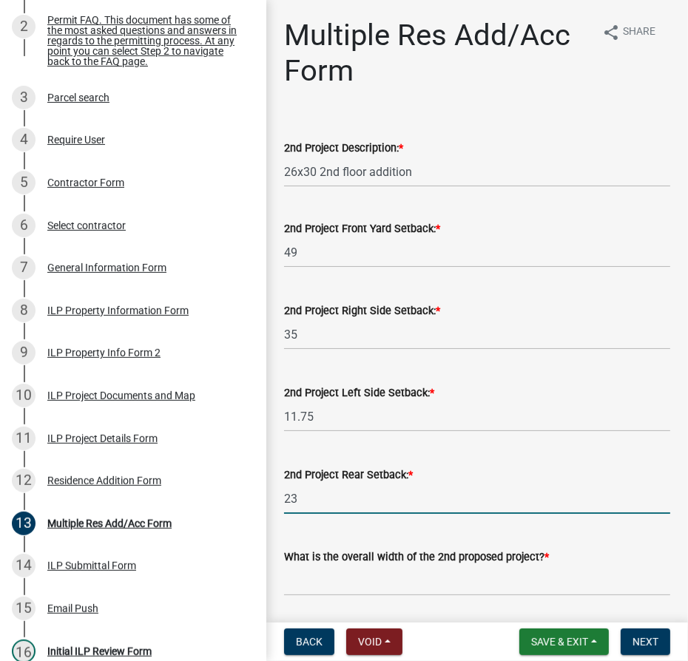
type input "23"
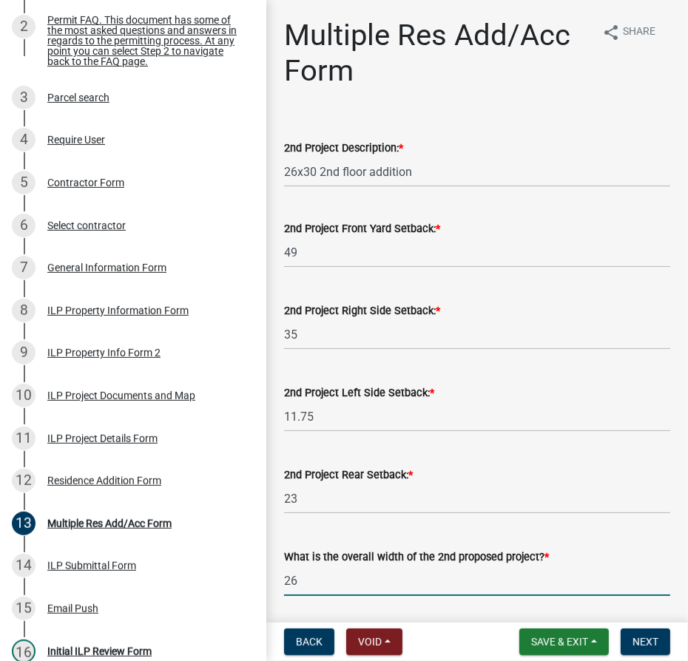
type input "26"
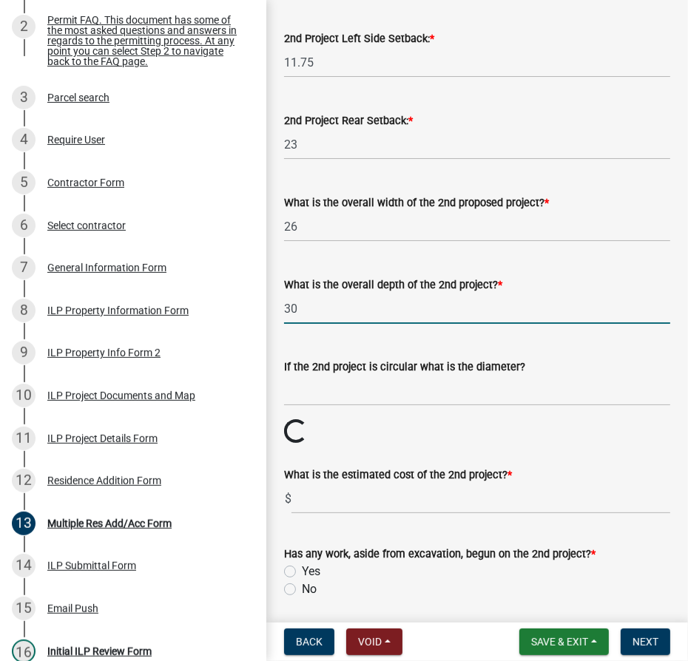
type input "30"
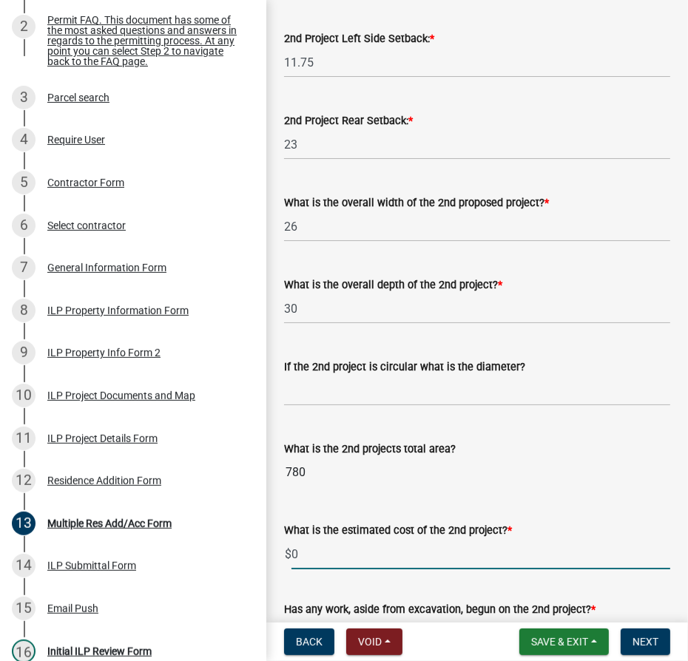
type input "0"
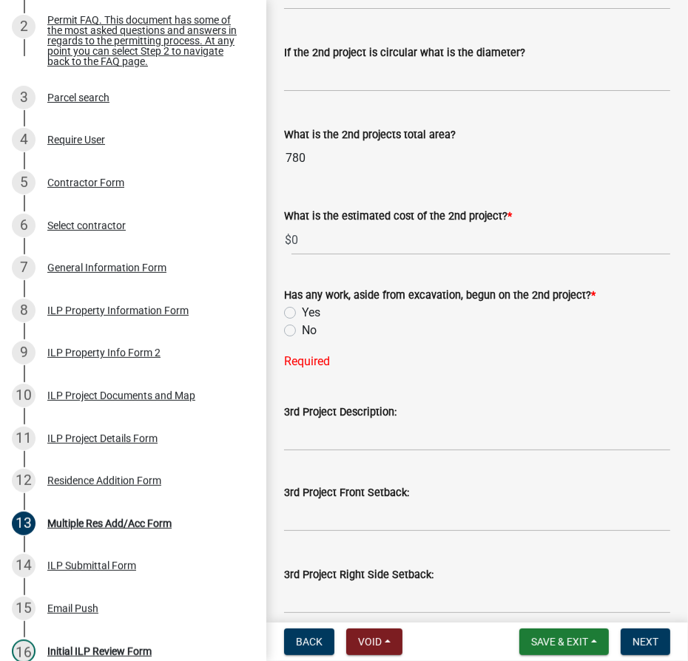
click at [302, 327] on label "No" at bounding box center [309, 331] width 15 height 18
click at [302, 327] on input "No" at bounding box center [307, 327] width 10 height 10
radio input "true"
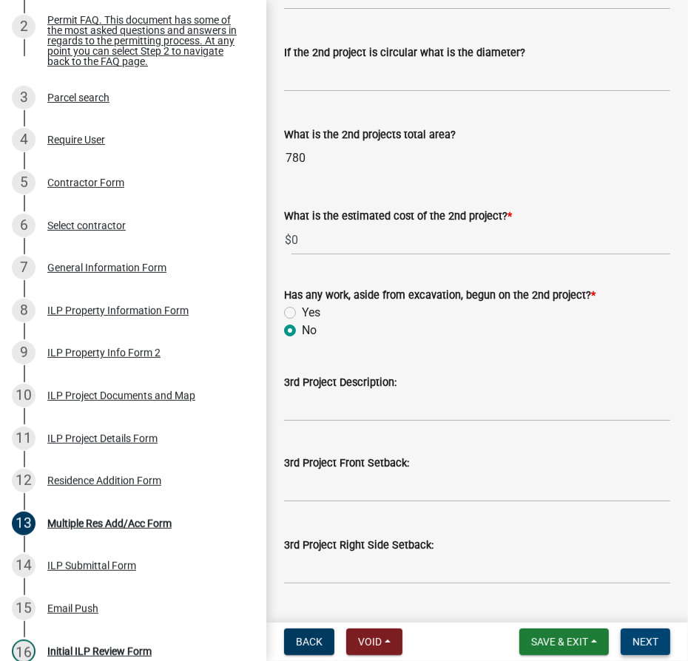
click at [645, 646] on span "Next" at bounding box center [645, 642] width 26 height 12
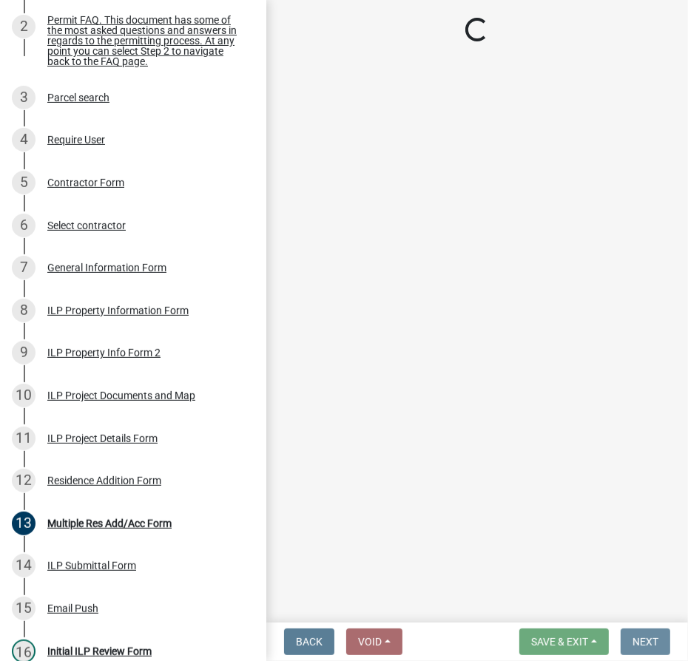
scroll to position [0, 0]
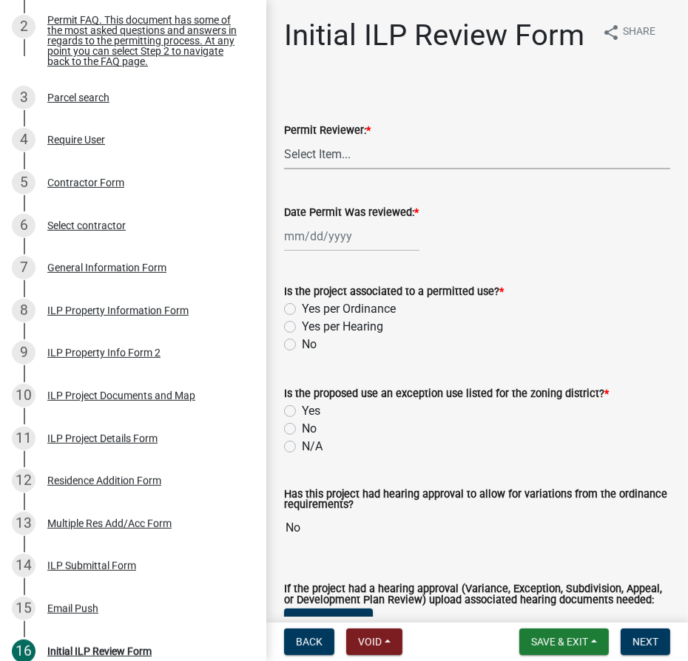
click at [335, 169] on select "Select Item... MMS LT AT CS [PERSON_NAME]" at bounding box center [477, 154] width 386 height 30
click at [284, 169] on select "Select Item... MMS LT AT CS [PERSON_NAME]" at bounding box center [477, 154] width 386 height 30
select select "4d3913d6-5a87-4fbb-afdb-cf4209782895"
click at [336, 251] on div at bounding box center [351, 236] width 135 height 30
select select "9"
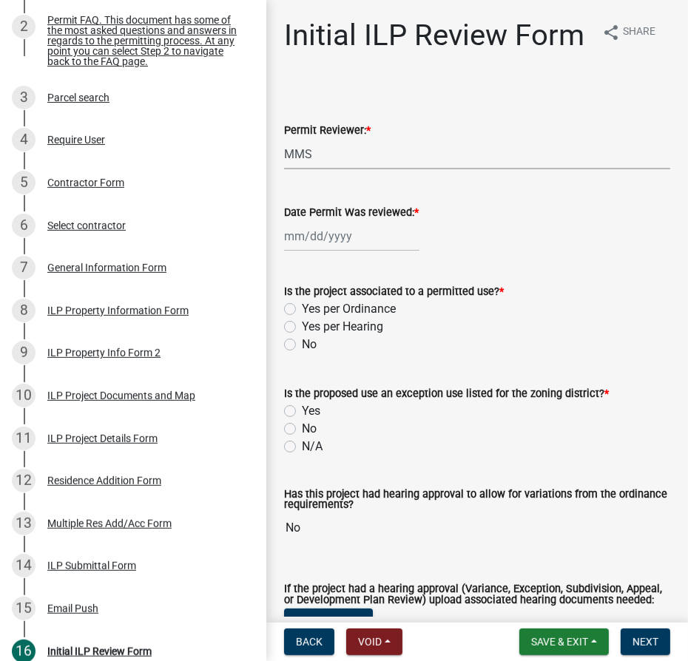
select select "2025"
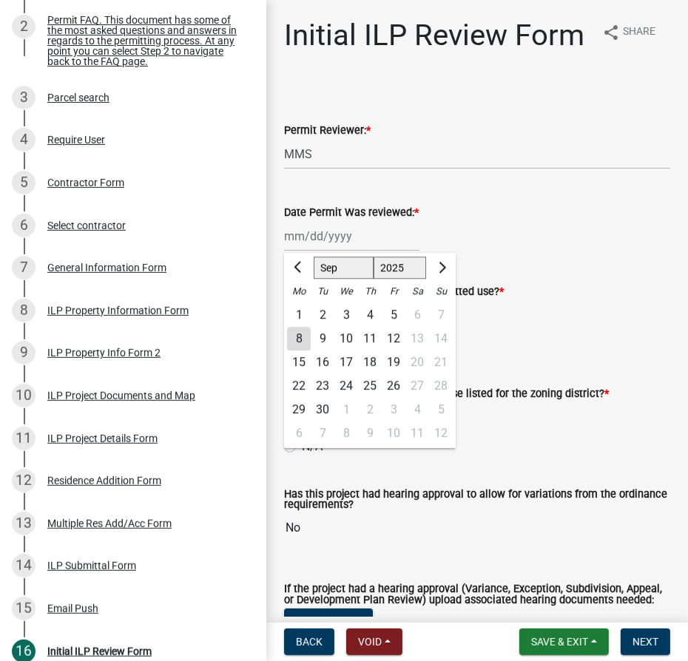
click at [302, 351] on div "8" at bounding box center [299, 339] width 24 height 24
type input "[DATE]"
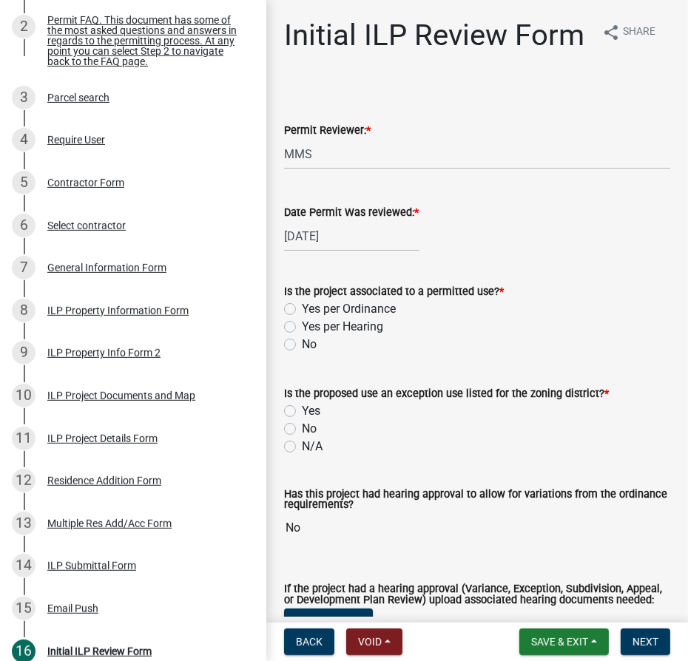
click at [302, 318] on label "Yes per Ordinance" at bounding box center [349, 309] width 94 height 18
click at [302, 310] on input "Yes per Ordinance" at bounding box center [307, 305] width 10 height 10
radio input "true"
click at [302, 456] on label "N/A" at bounding box center [312, 447] width 21 height 18
click at [302, 447] on input "N/A" at bounding box center [307, 443] width 10 height 10
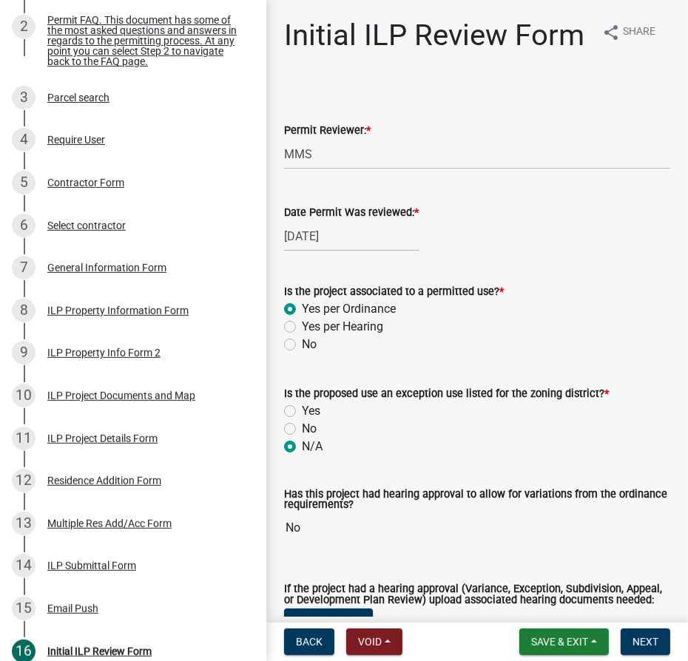
radio input "true"
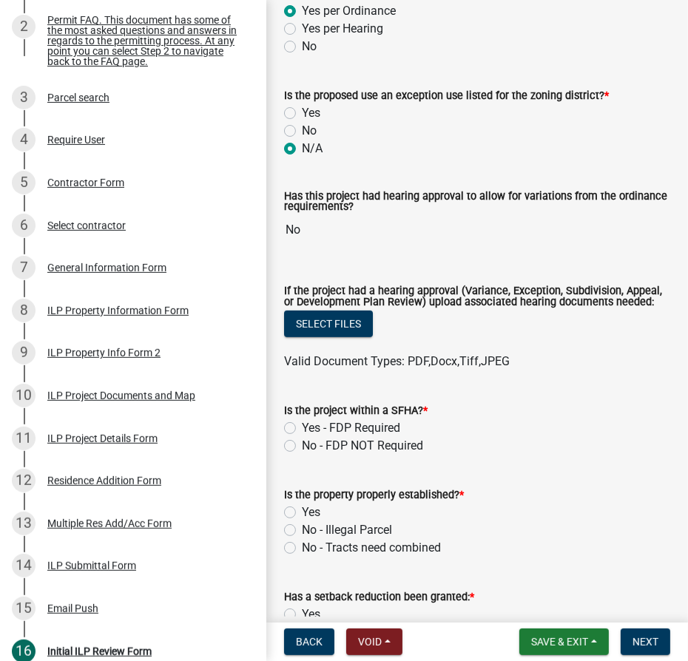
scroll to position [403, 0]
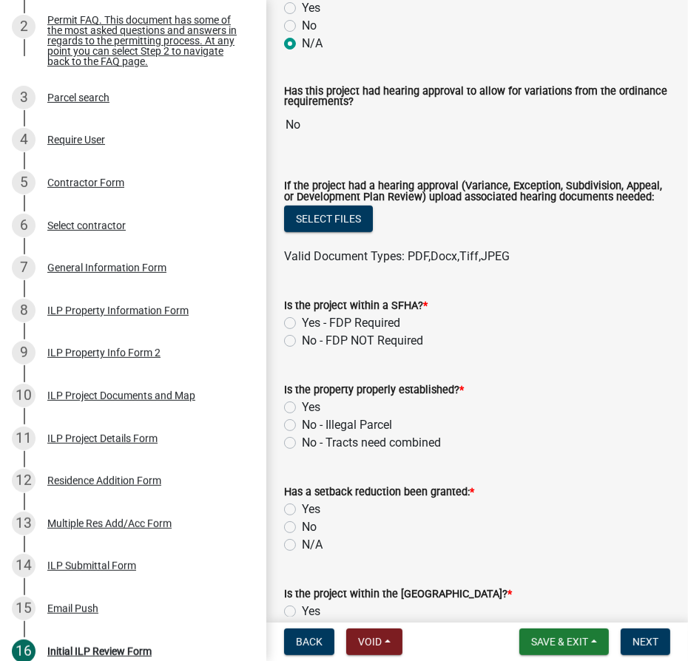
click at [302, 350] on label "No - FDP NOT Required" at bounding box center [362, 341] width 121 height 18
click at [302, 342] on input "No - FDP NOT Required" at bounding box center [307, 337] width 10 height 10
radio input "true"
click at [302, 416] on label "Yes" at bounding box center [311, 408] width 18 height 18
click at [302, 408] on input "Yes" at bounding box center [307, 404] width 10 height 10
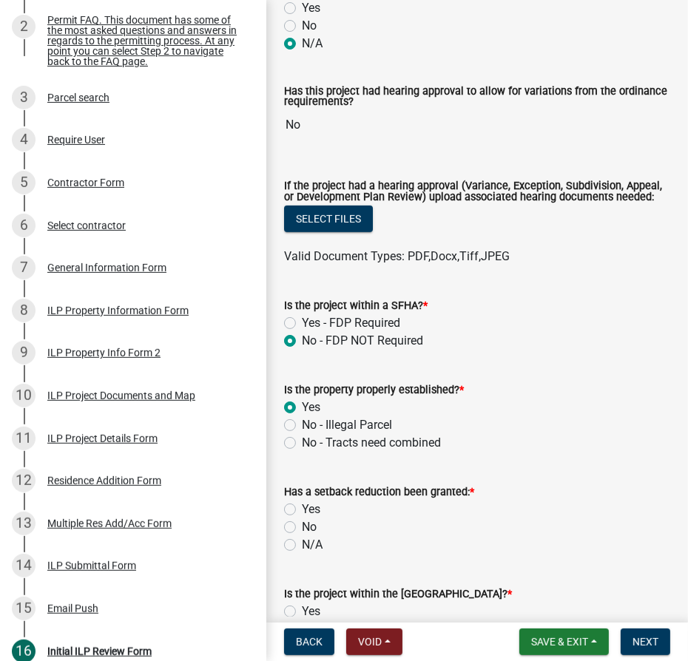
radio input "true"
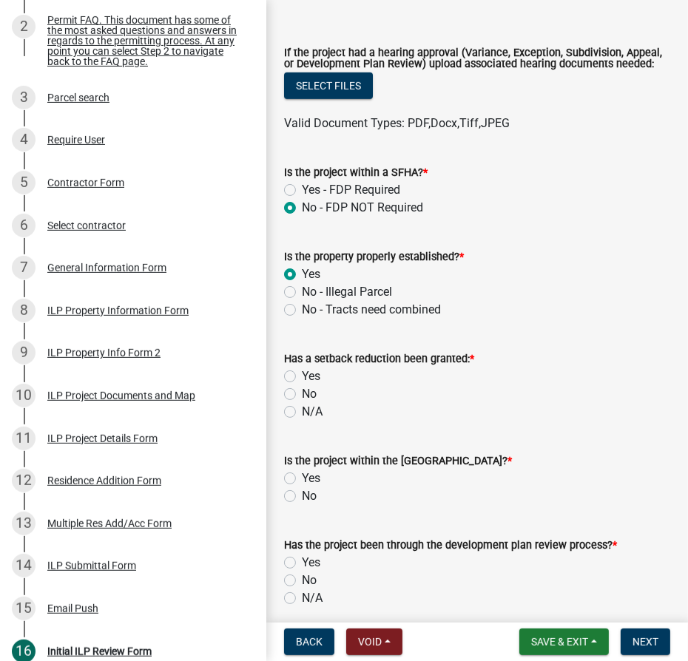
scroll to position [538, 0]
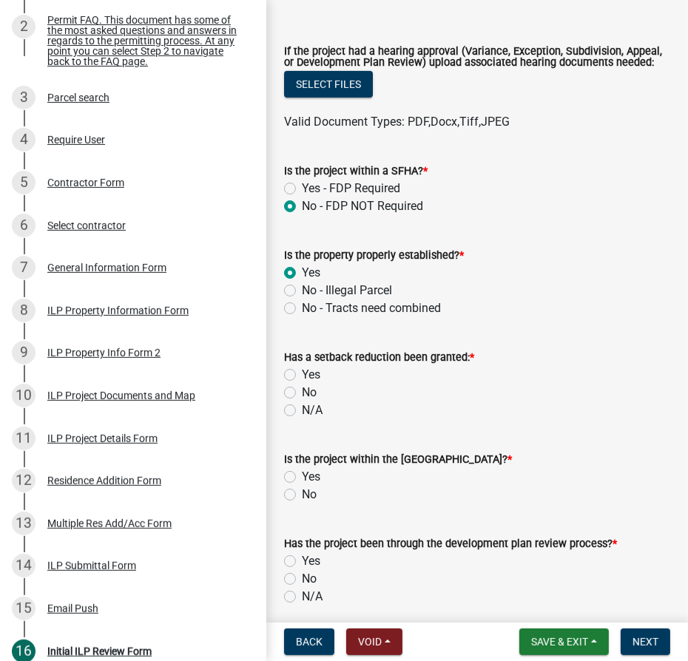
click at [302, 419] on label "N/A" at bounding box center [312, 411] width 21 height 18
click at [302, 411] on input "N/A" at bounding box center [307, 407] width 10 height 10
radio input "true"
click at [283, 504] on div "Is the project within the [GEOGRAPHIC_DATA]? * Yes No" at bounding box center [477, 468] width 408 height 71
click at [302, 504] on label "No" at bounding box center [309, 495] width 15 height 18
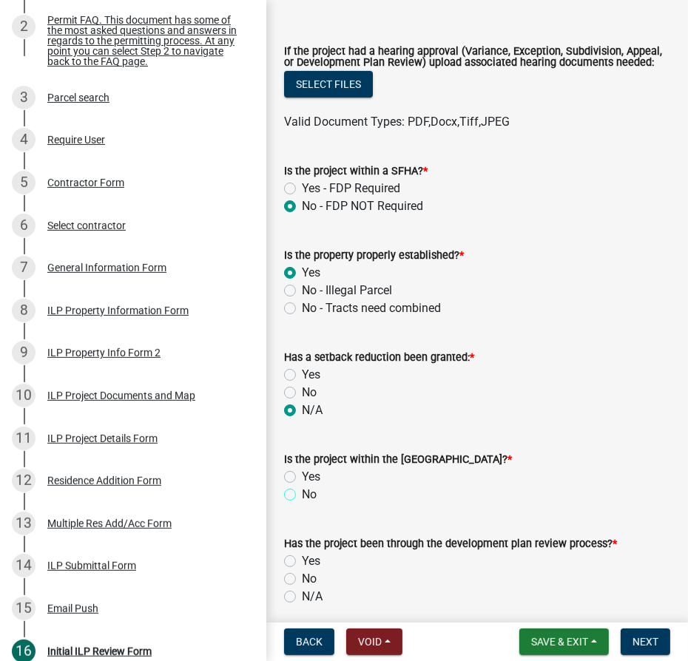
click at [302, 496] on input "No" at bounding box center [307, 491] width 10 height 10
radio input "true"
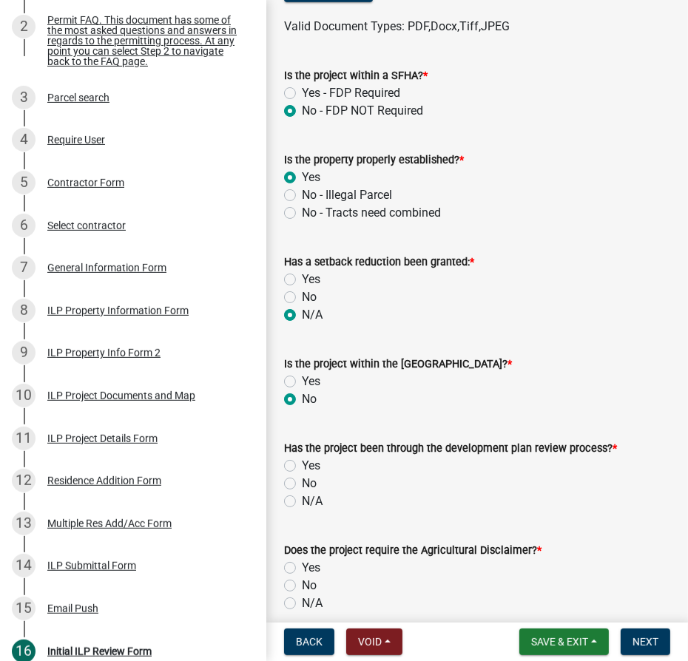
scroll to position [672, 0]
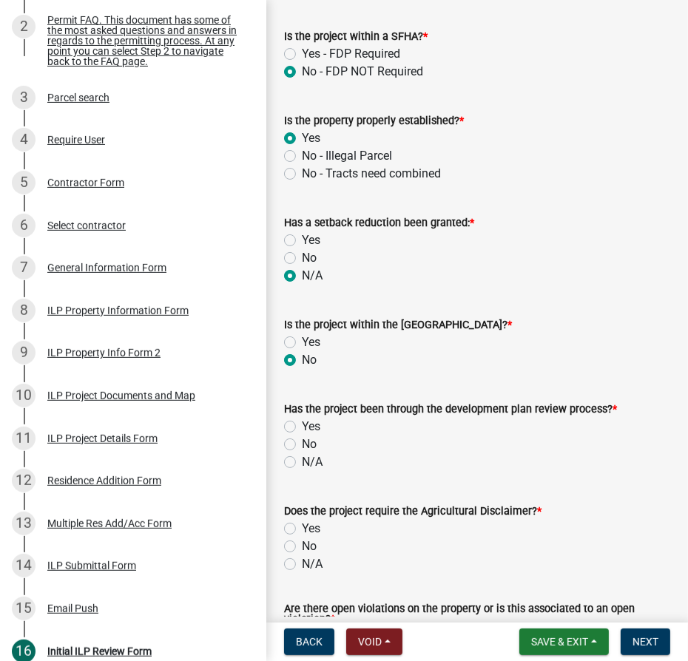
click at [302, 471] on label "N/A" at bounding box center [312, 462] width 21 height 18
click at [302, 463] on input "N/A" at bounding box center [307, 458] width 10 height 10
radio input "true"
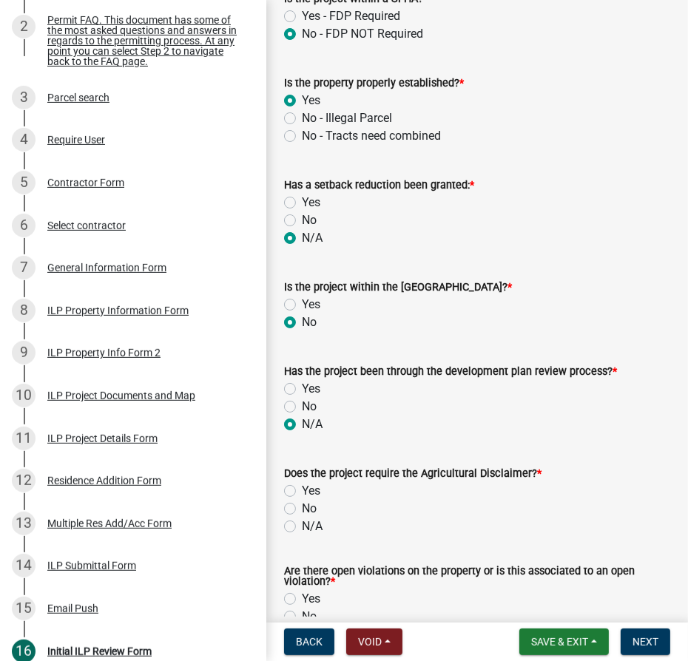
scroll to position [806, 0]
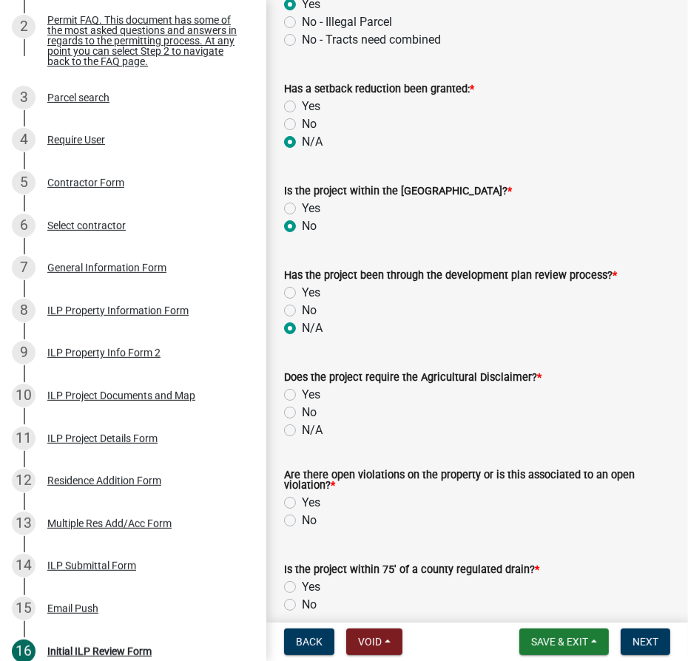
click at [302, 422] on label "No" at bounding box center [309, 413] width 15 height 18
click at [302, 413] on input "No" at bounding box center [307, 409] width 10 height 10
radio input "true"
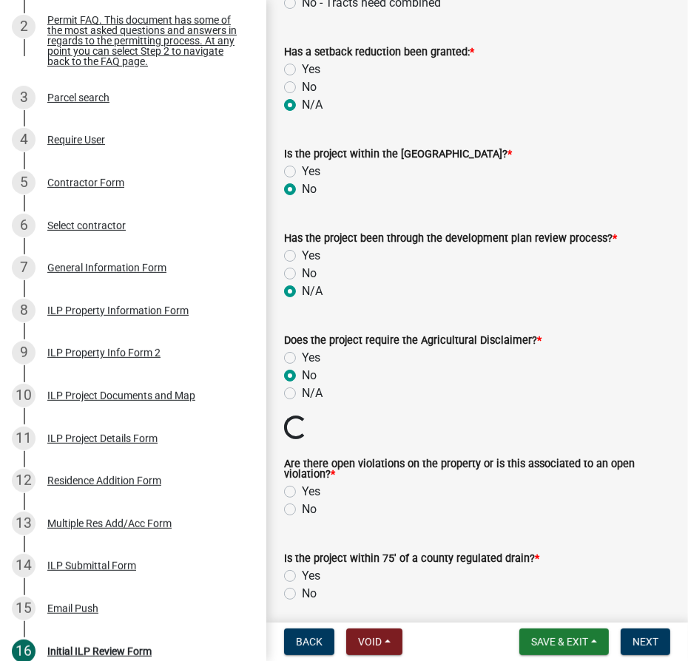
scroll to position [874, 0]
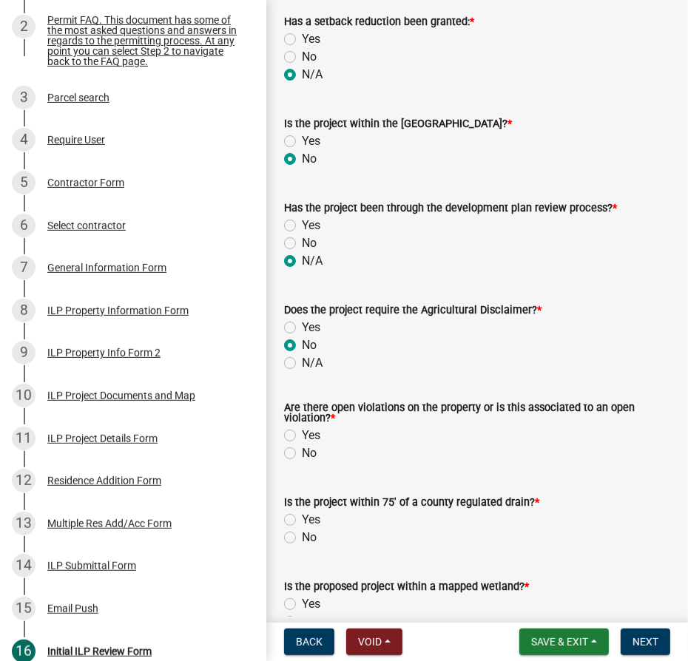
click at [302, 462] on label "No" at bounding box center [309, 454] width 15 height 18
click at [302, 454] on input "No" at bounding box center [307, 450] width 10 height 10
radio input "true"
click at [302, 547] on label "No" at bounding box center [309, 538] width 15 height 18
click at [302, 538] on input "No" at bounding box center [307, 534] width 10 height 10
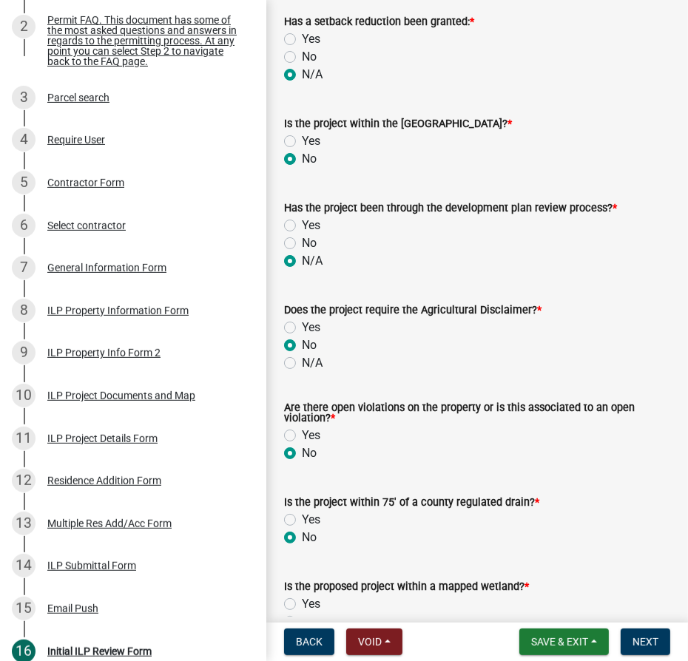
radio input "true"
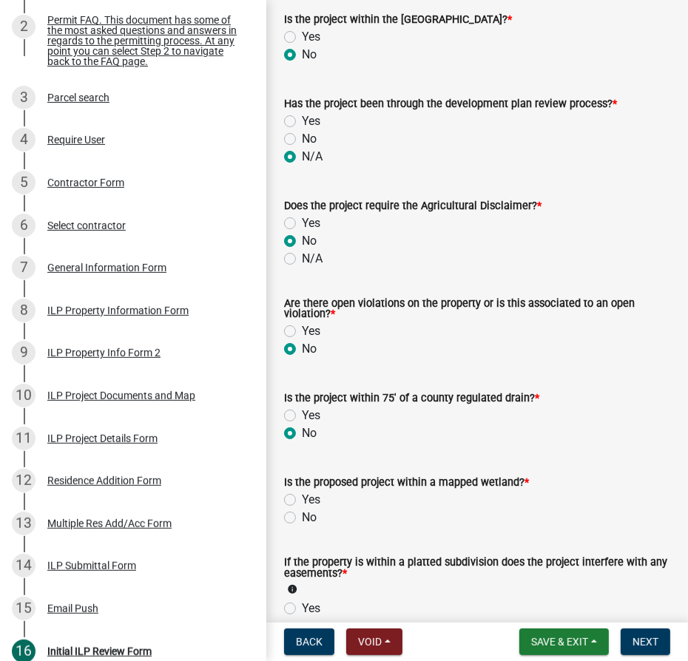
scroll to position [1143, 0]
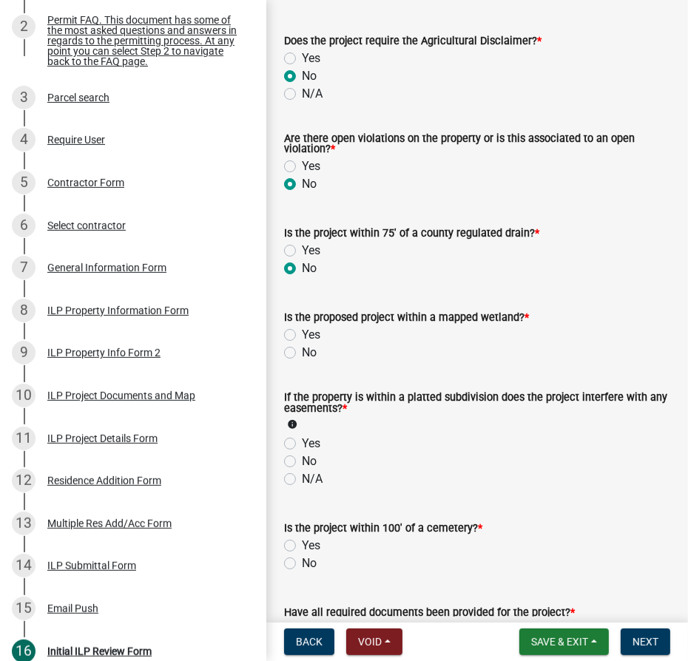
click at [302, 362] on label "No" at bounding box center [309, 353] width 15 height 18
click at [302, 354] on input "No" at bounding box center [307, 349] width 10 height 10
radio input "true"
click at [302, 488] on label "N/A" at bounding box center [312, 479] width 21 height 18
click at [302, 480] on input "N/A" at bounding box center [307, 475] width 10 height 10
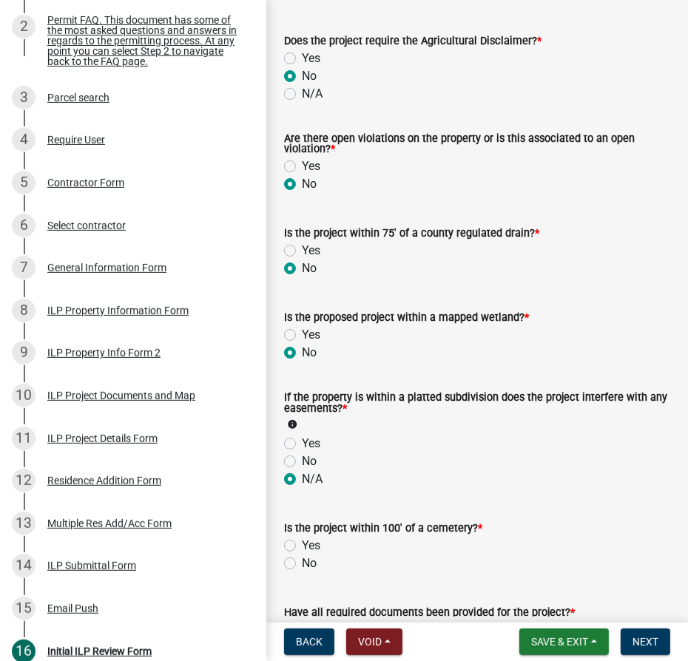
radio input "true"
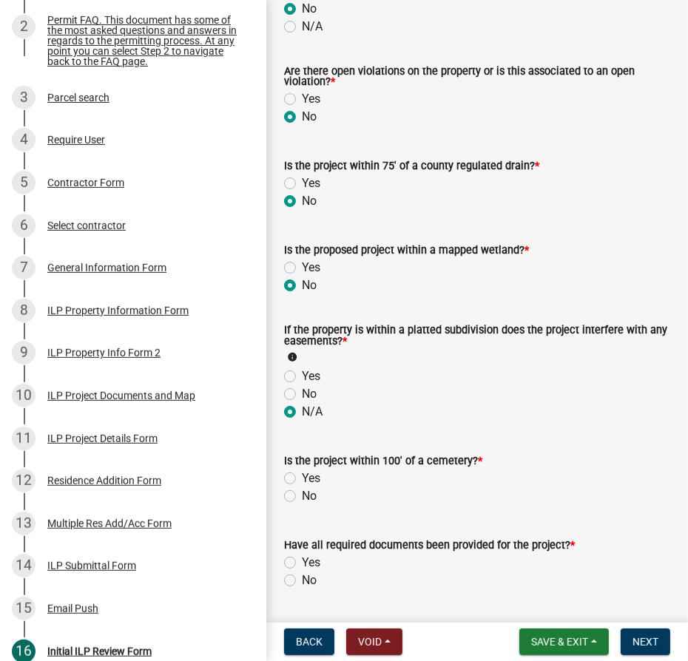
click at [302, 403] on label "No" at bounding box center [309, 394] width 15 height 18
click at [302, 395] on input "No" at bounding box center [307, 390] width 10 height 10
radio input "true"
click at [302, 505] on label "No" at bounding box center [309, 496] width 15 height 18
click at [302, 497] on input "No" at bounding box center [307, 492] width 10 height 10
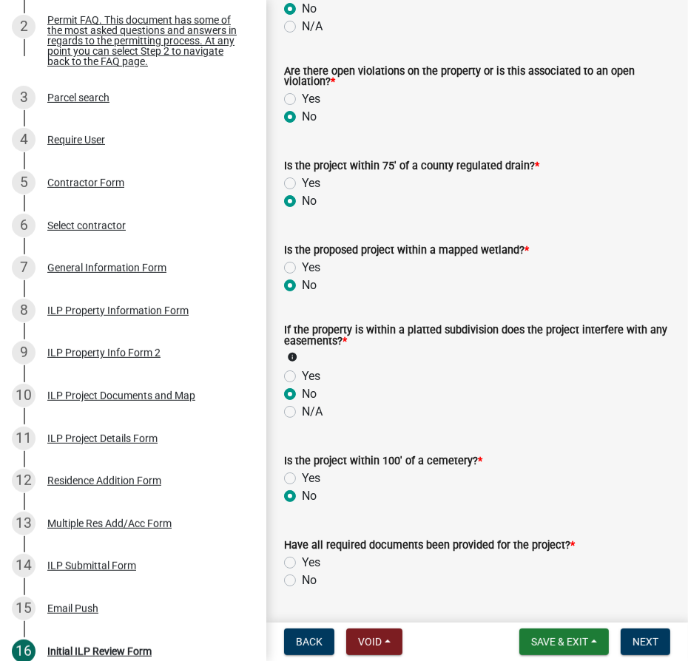
radio input "true"
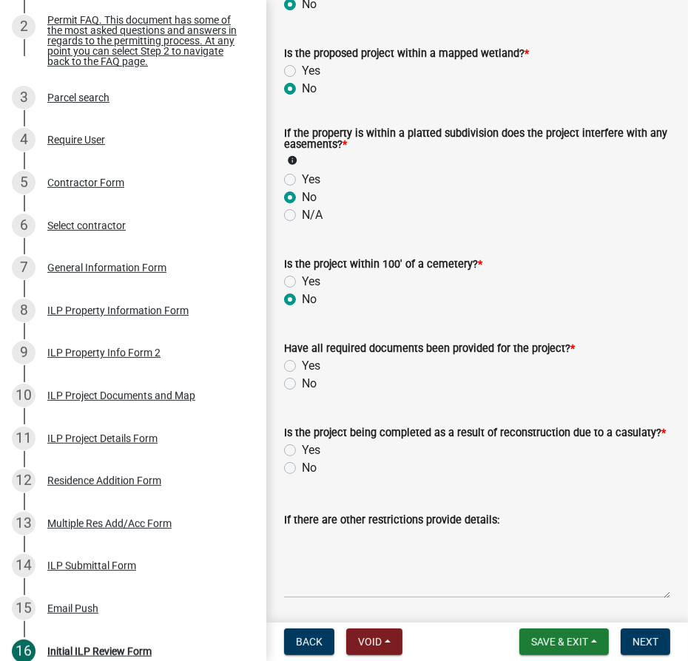
scroll to position [1412, 0]
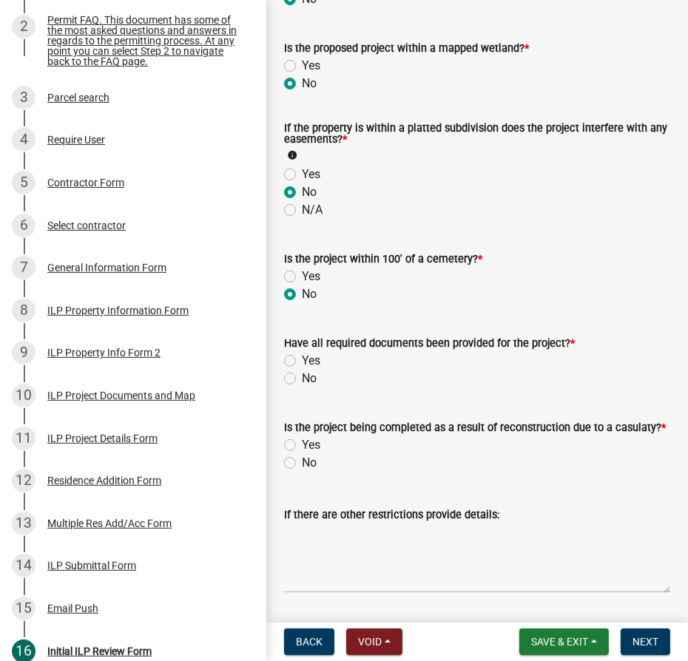
click at [302, 388] on label "No" at bounding box center [309, 379] width 15 height 18
click at [302, 379] on input "No" at bounding box center [307, 375] width 10 height 10
radio input "true"
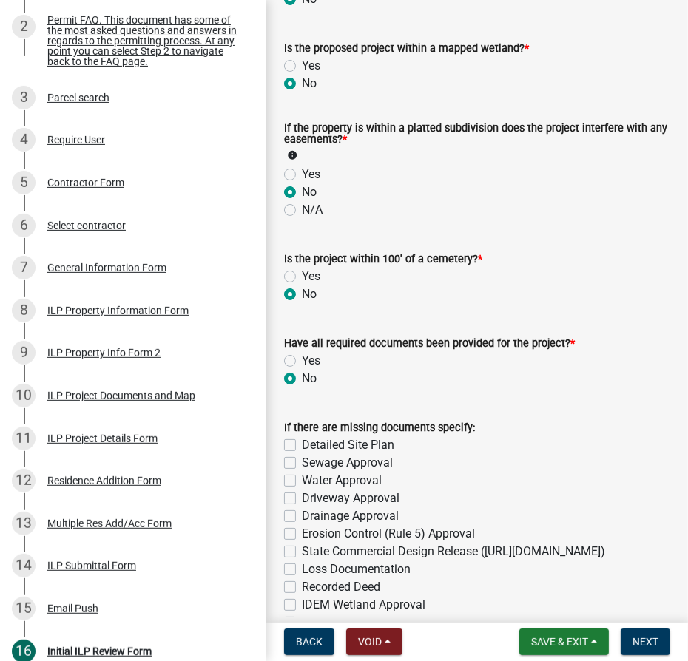
click at [302, 472] on label "Sewage Approval" at bounding box center [347, 463] width 91 height 18
click at [302, 464] on input "Sewage Approval" at bounding box center [307, 459] width 10 height 10
checkbox input "true"
checkbox input "false"
checkbox input "true"
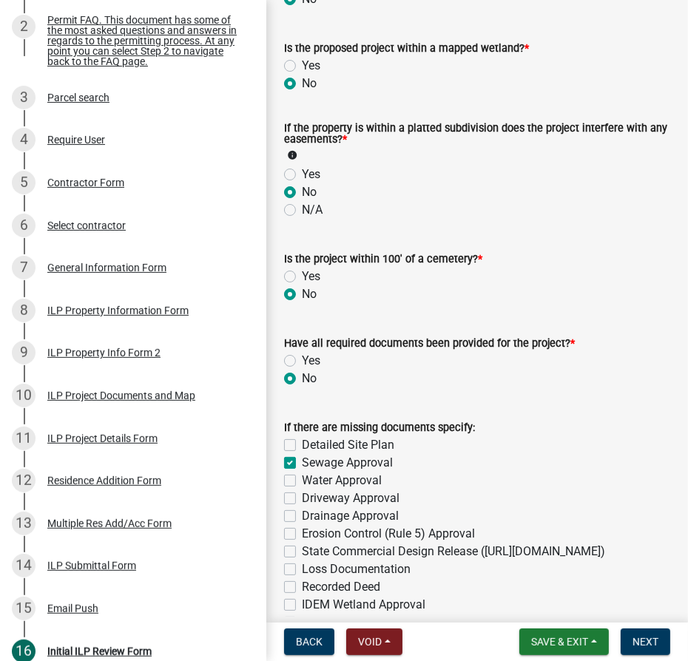
checkbox input "false"
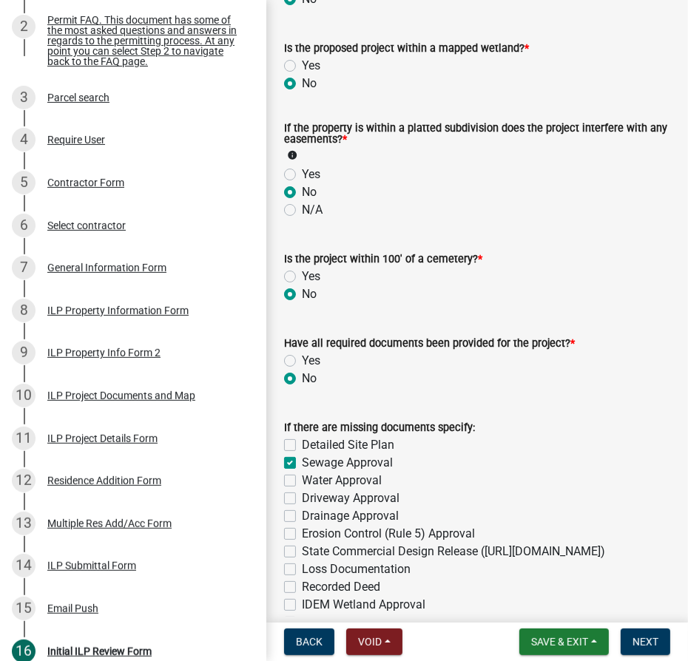
checkbox input "false"
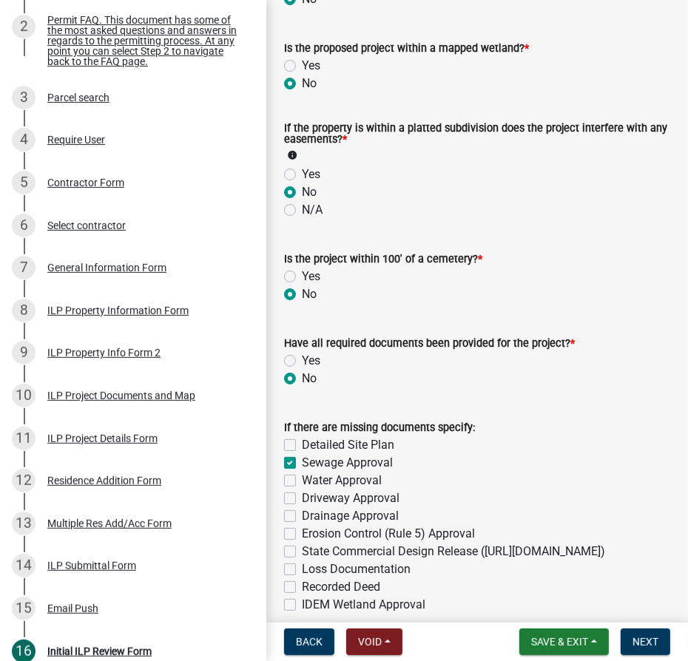
checkbox input "false"
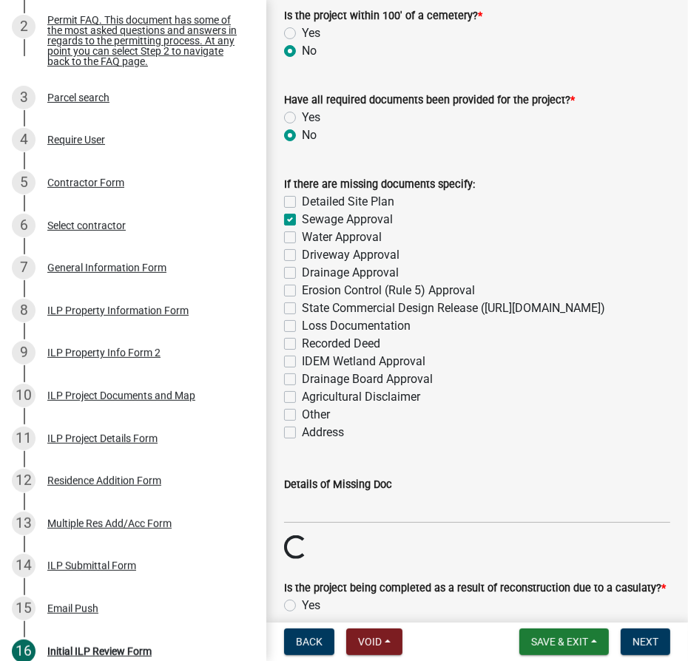
scroll to position [1681, 0]
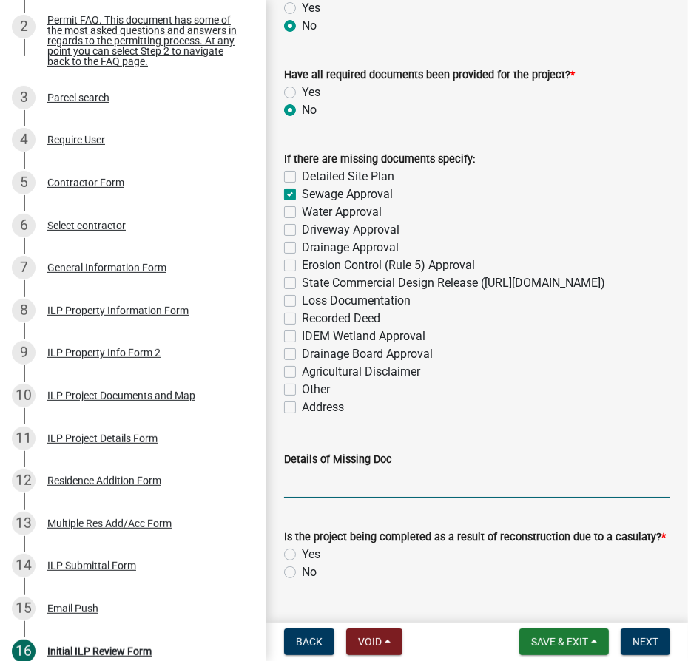
click at [314, 499] on input "Details of Missing Doc" at bounding box center [477, 483] width 386 height 30
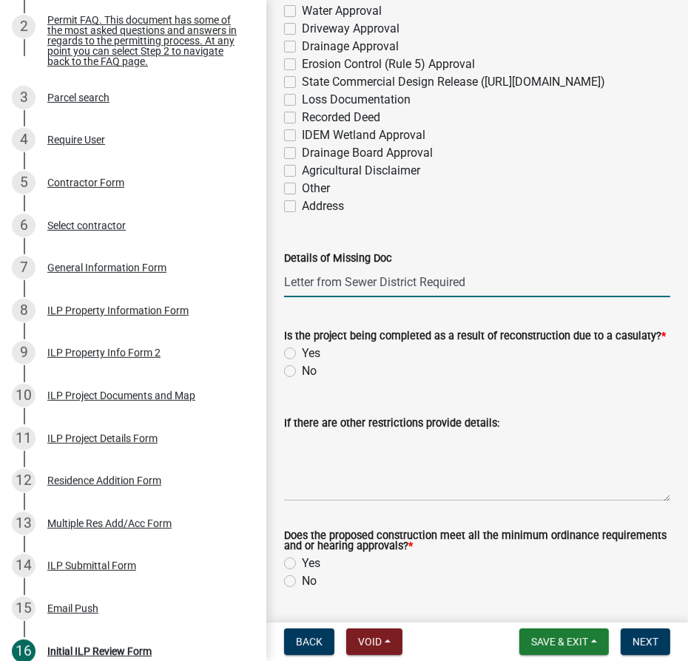
scroll to position [1882, 0]
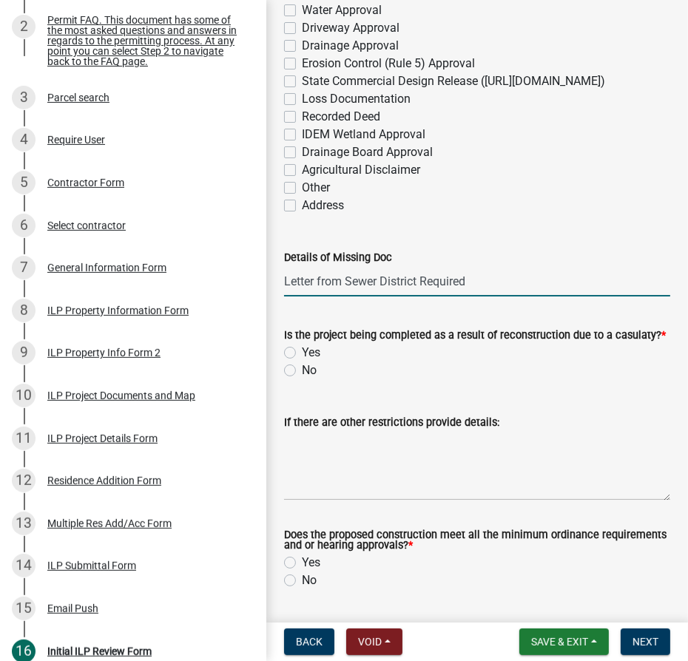
type input "Letter from Sewer District Required"
click at [302, 379] on label "No" at bounding box center [309, 371] width 15 height 18
click at [302, 371] on input "No" at bounding box center [307, 367] width 10 height 10
radio input "true"
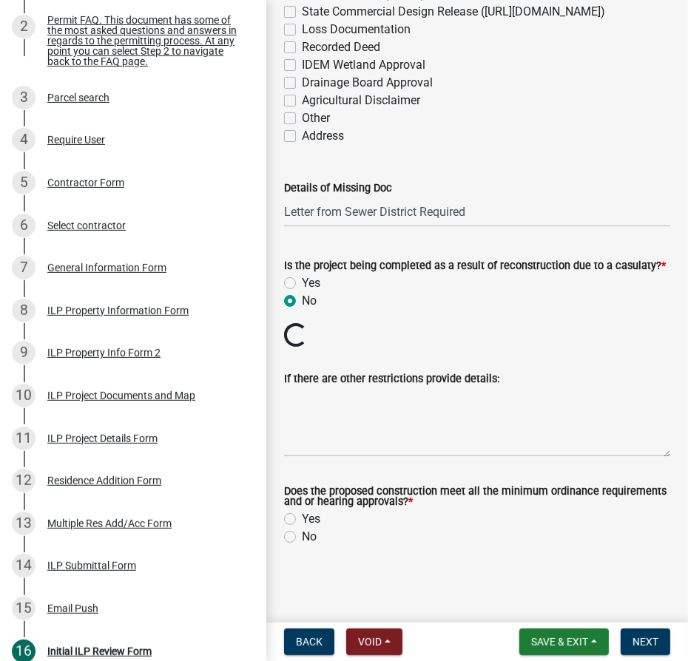
scroll to position [1979, 0]
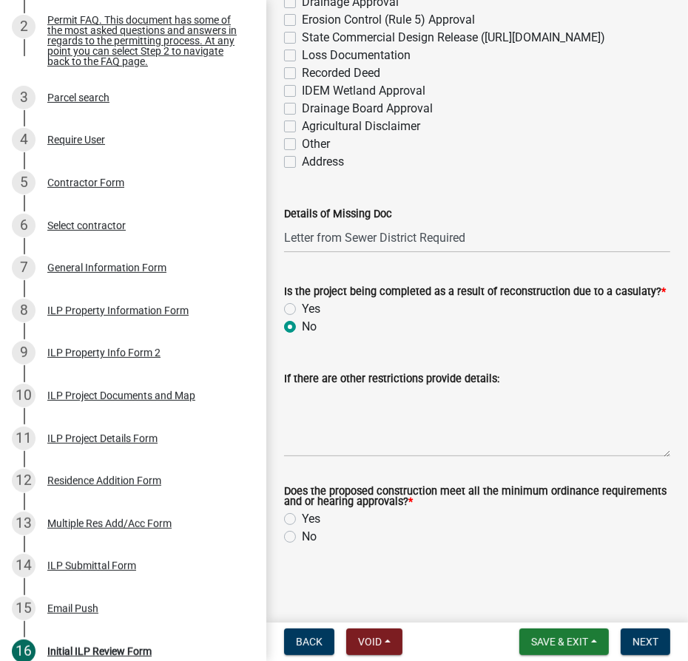
click at [302, 519] on label "Yes" at bounding box center [311, 519] width 18 height 18
click at [302, 519] on input "Yes" at bounding box center [307, 515] width 10 height 10
radio input "true"
click at [638, 641] on span "Next" at bounding box center [645, 642] width 26 height 12
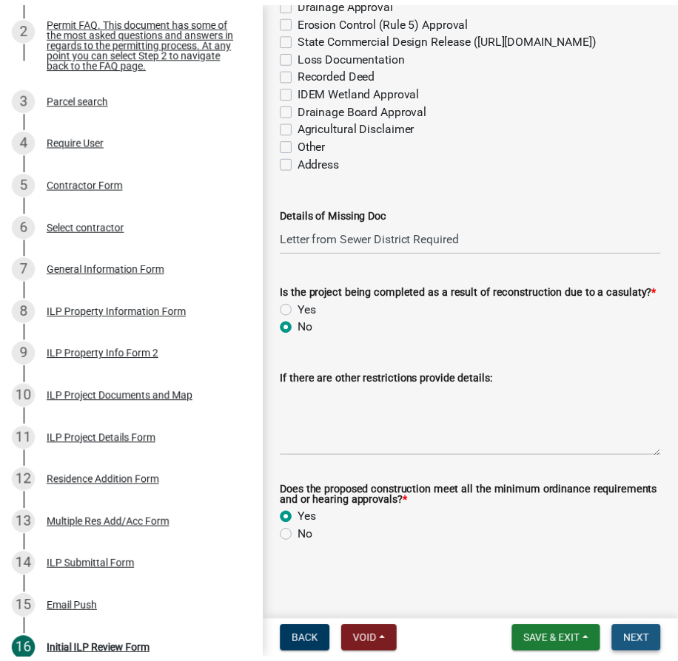
scroll to position [0, 0]
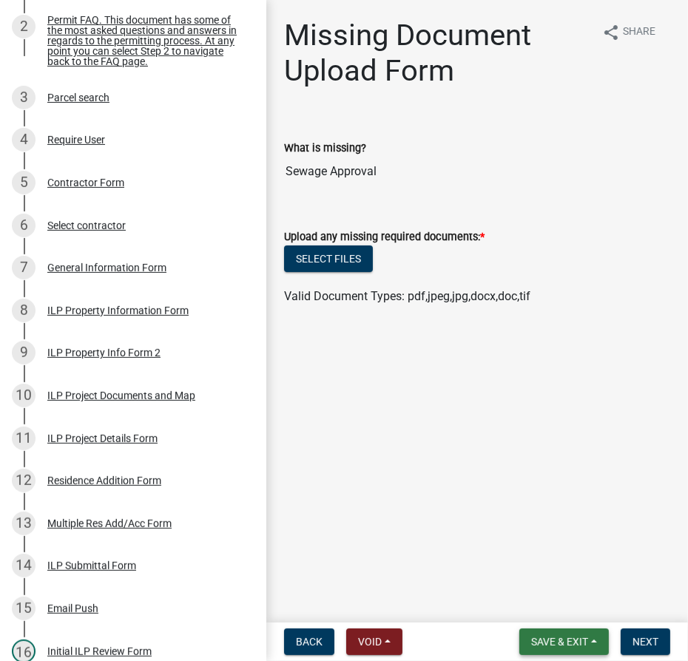
click at [538, 642] on span "Save & Exit" at bounding box center [559, 642] width 57 height 12
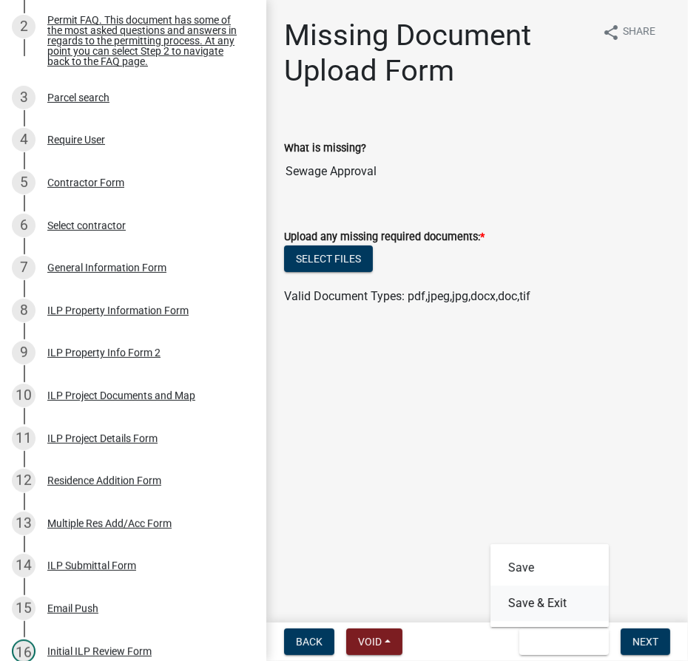
click at [534, 605] on button "Save & Exit" at bounding box center [549, 604] width 118 height 36
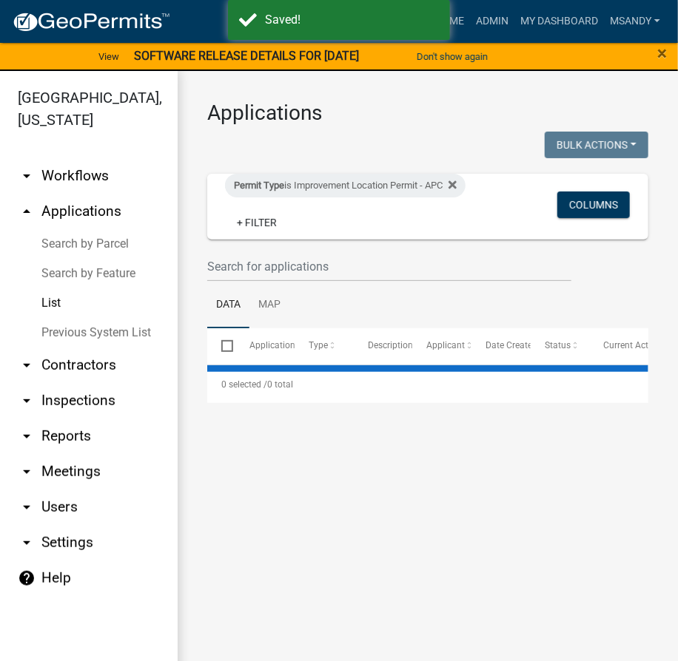
select select "3: 100"
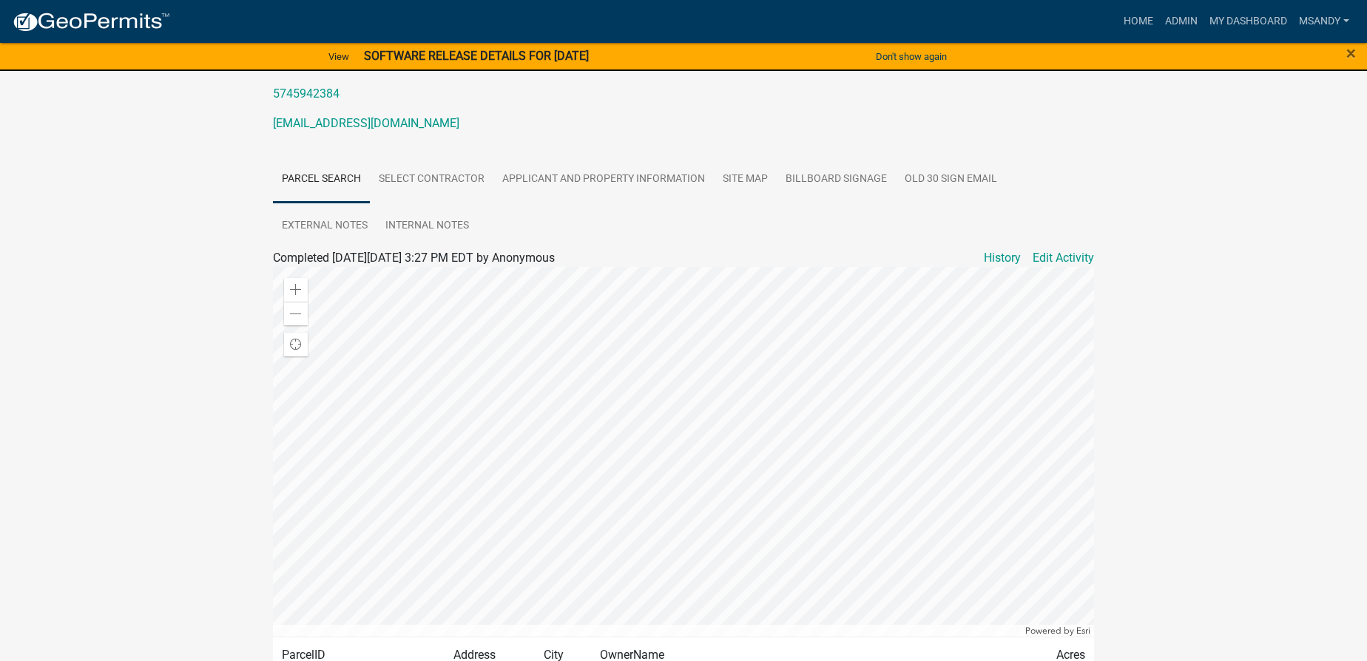
scroll to position [201, 0]
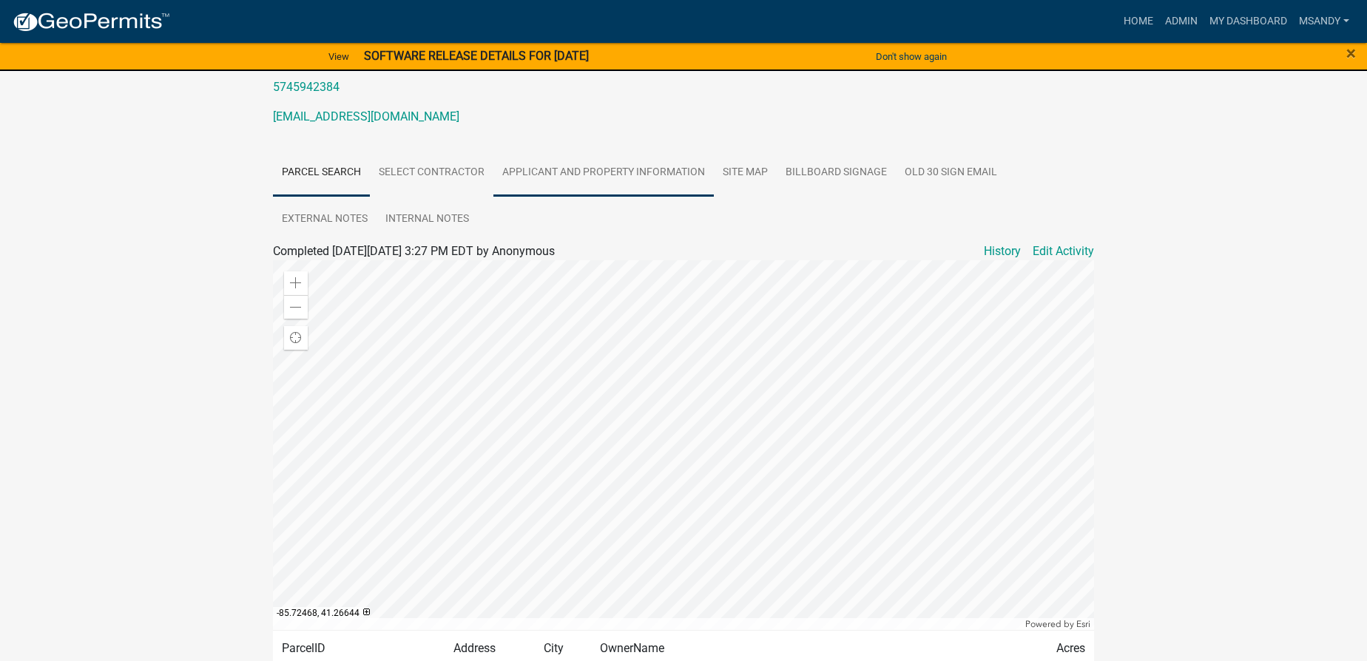
click at [545, 162] on link "Applicant and Property Information" at bounding box center [603, 172] width 220 height 47
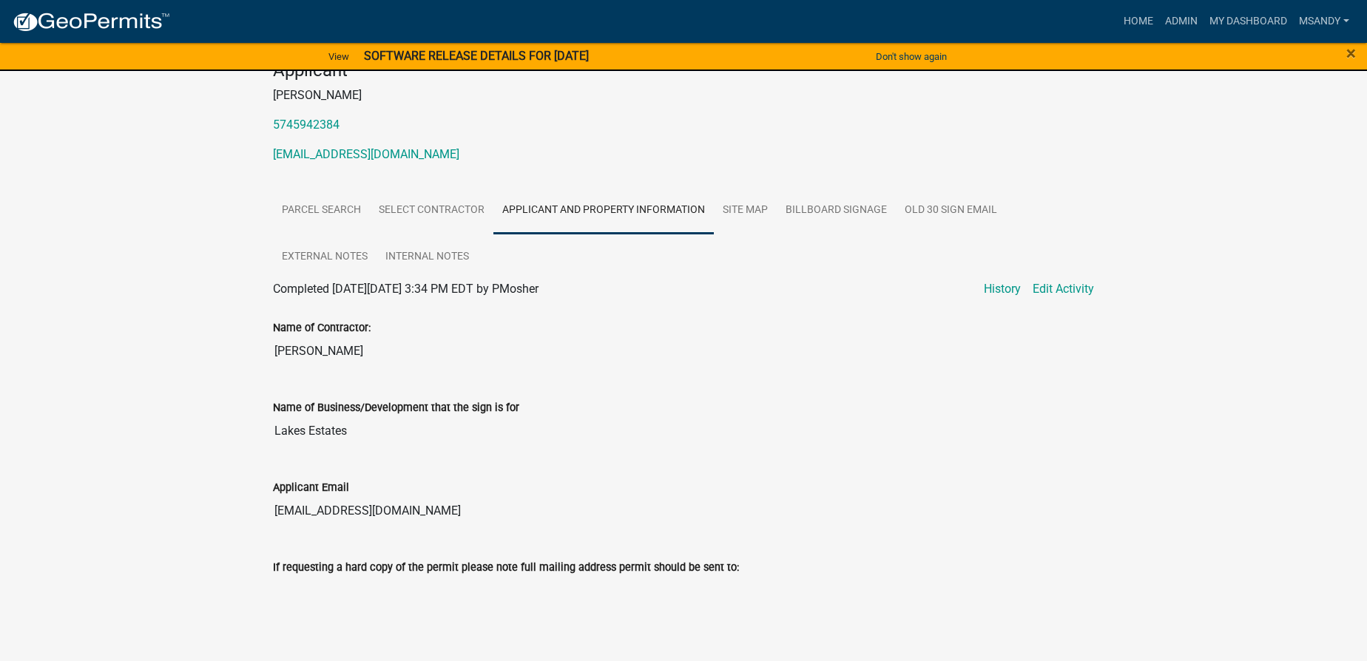
scroll to position [0, 0]
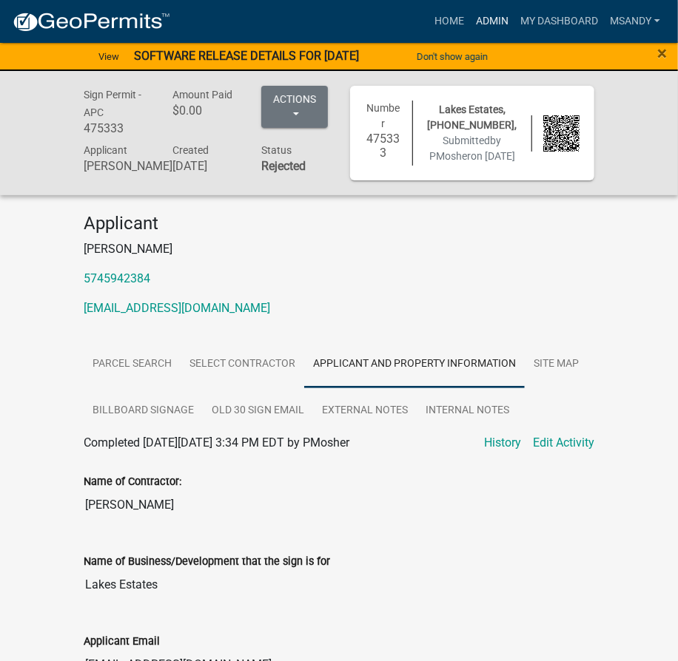
click at [491, 23] on link "Admin" at bounding box center [492, 21] width 44 height 28
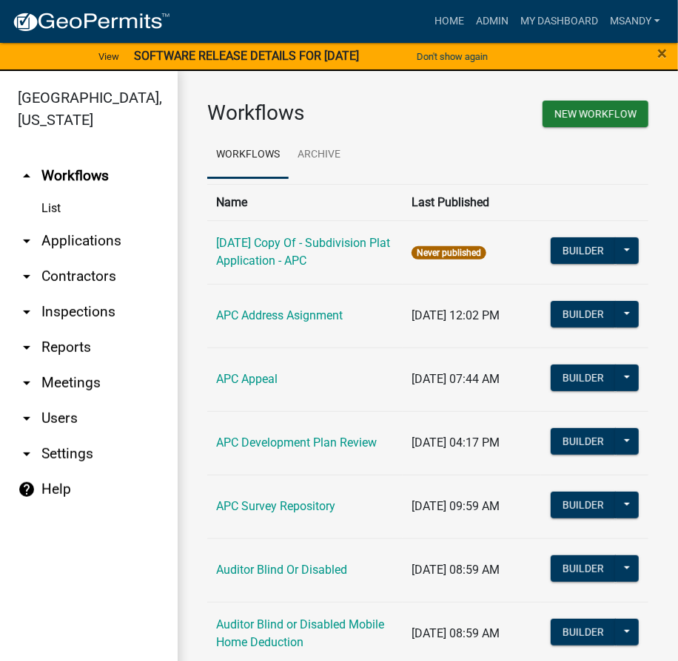
click at [95, 240] on link "arrow_drop_down Applications" at bounding box center [89, 241] width 178 height 36
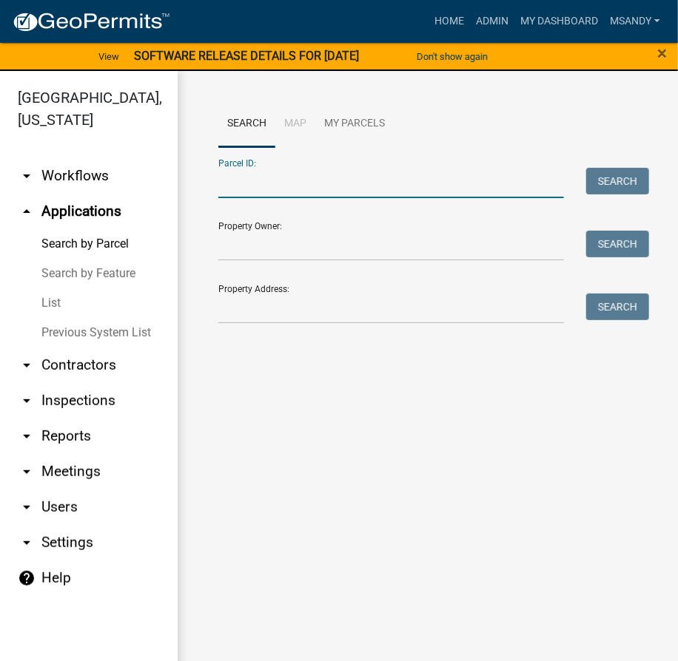
paste input "005-026-020"
drag, startPoint x: 238, startPoint y: 180, endPoint x: 112, endPoint y: 175, distance: 125.9
click at [125, 179] on div "Kosciusko County, Indiana arrow_drop_down Workflows List arrow_drop_up Applicat…" at bounding box center [339, 375] width 678 height 608
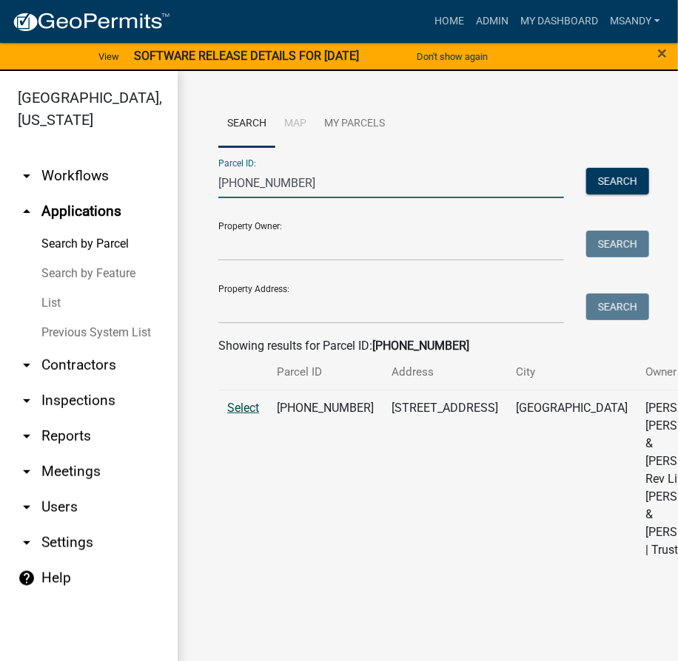
type input "005-026-020"
click at [254, 415] on span "Select" at bounding box center [243, 408] width 32 height 14
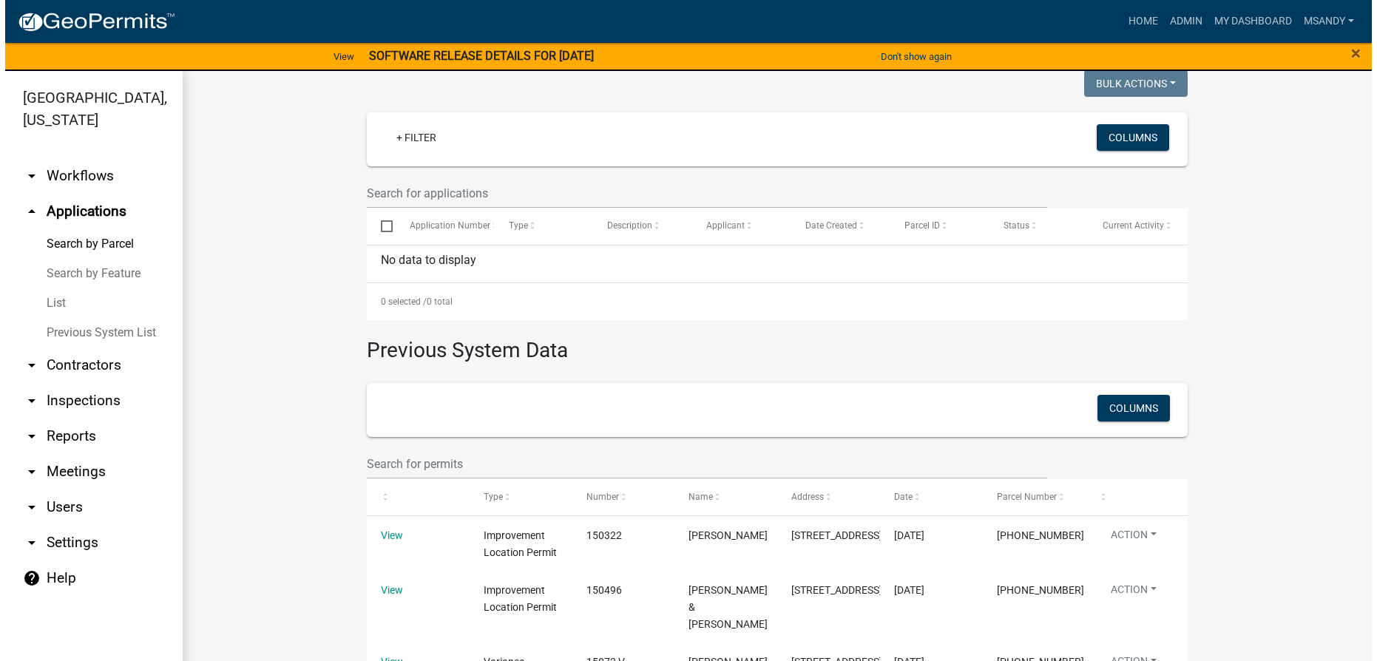
scroll to position [493, 0]
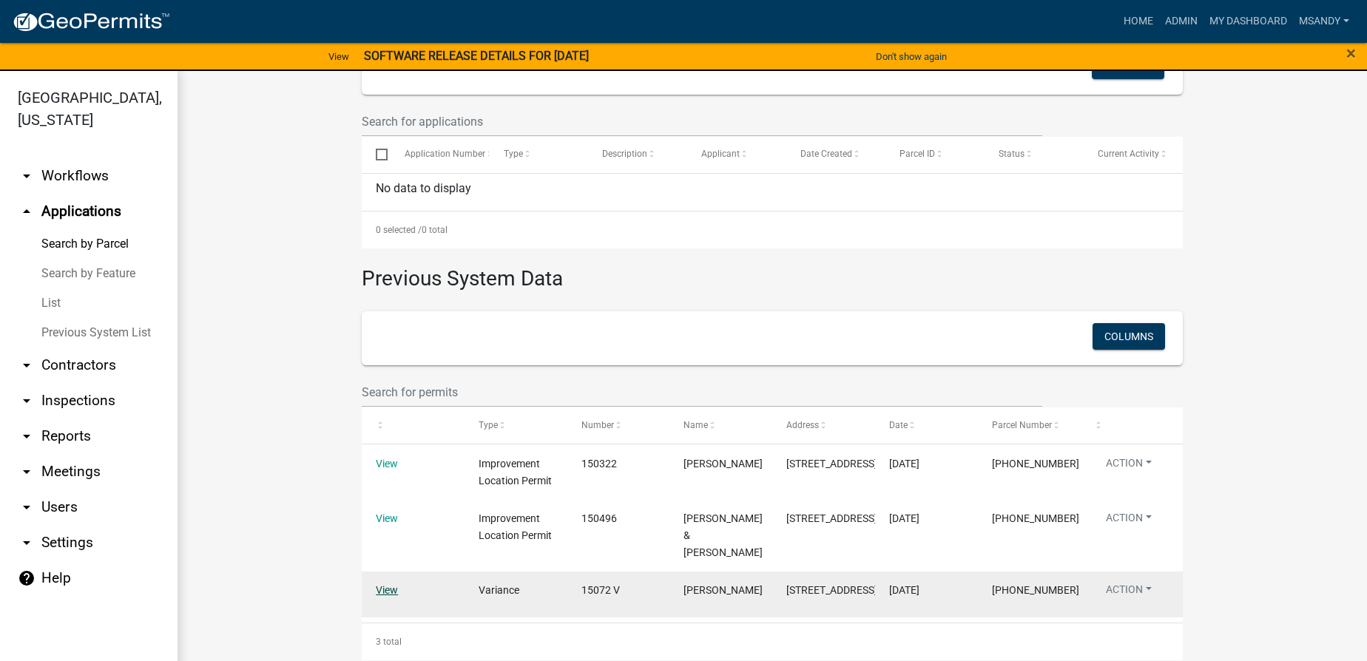
click at [381, 584] on link "View" at bounding box center [387, 590] width 22 height 12
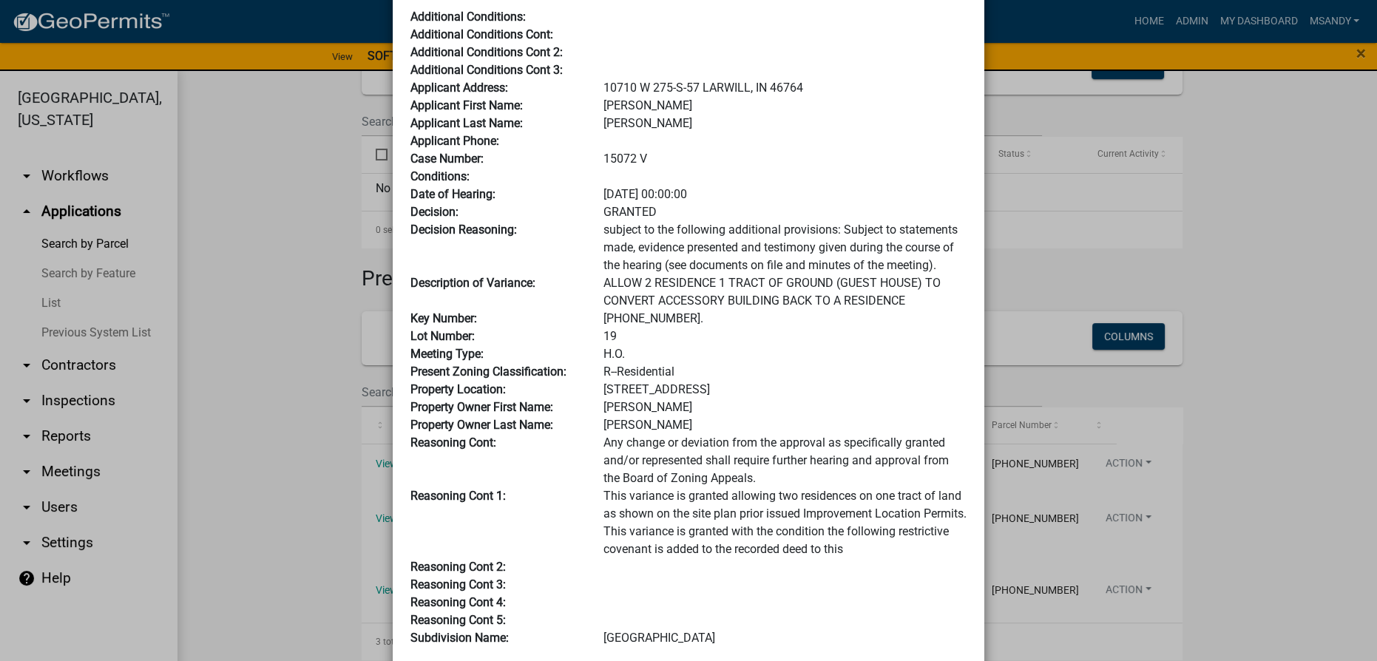
scroll to position [0, 0]
